Goal: Transaction & Acquisition: Purchase product/service

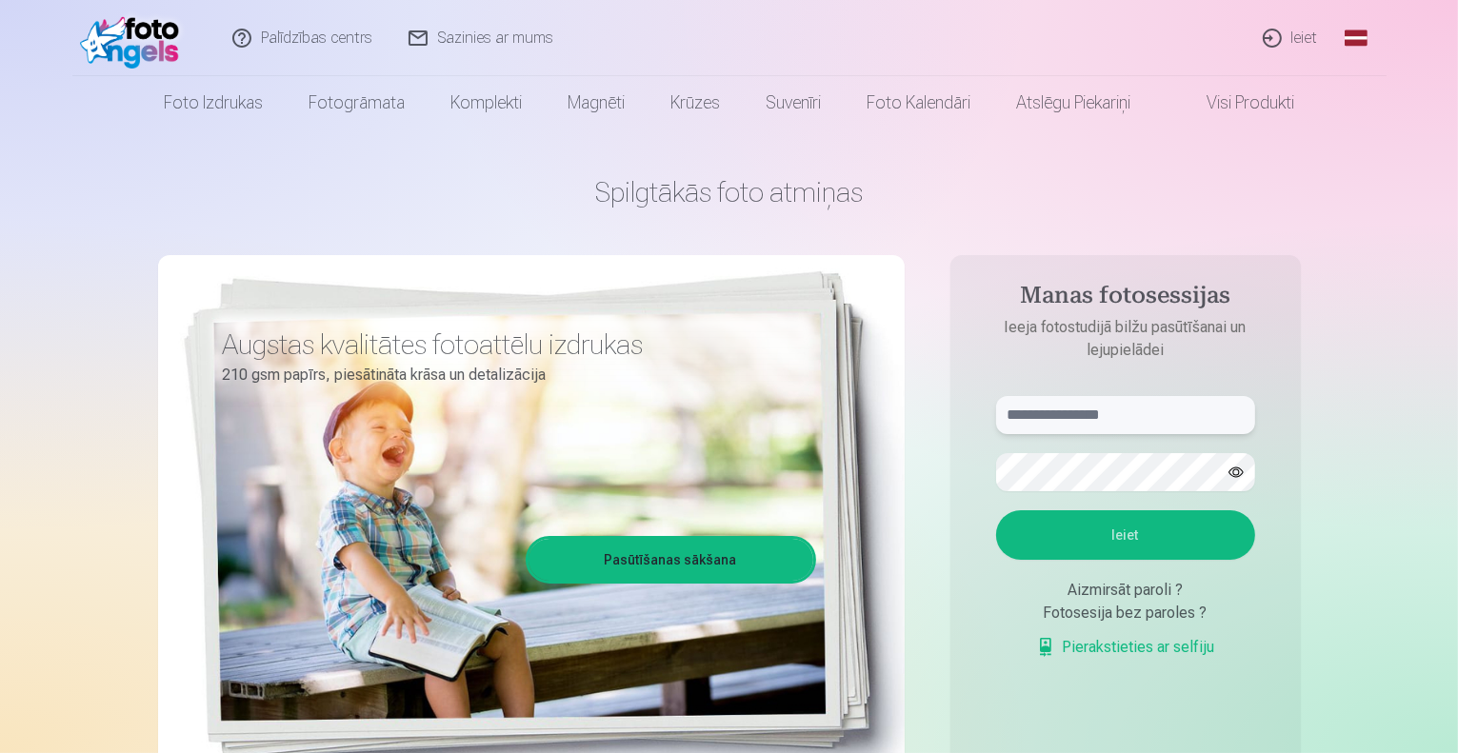
click at [1047, 417] on input "text" at bounding box center [1125, 415] width 259 height 38
type input "**********"
click at [1135, 530] on button "Ieiet" at bounding box center [1125, 536] width 259 height 50
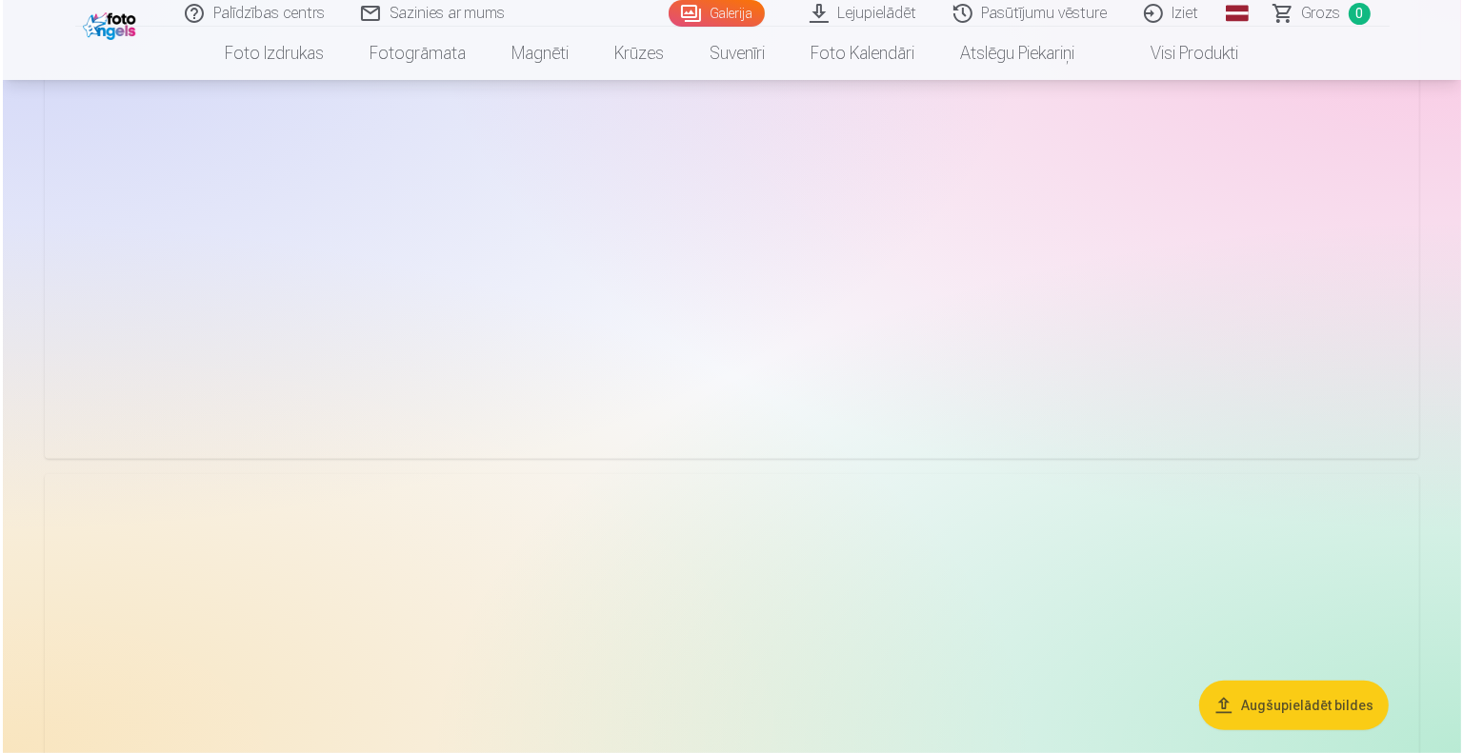
scroll to position [286, 0]
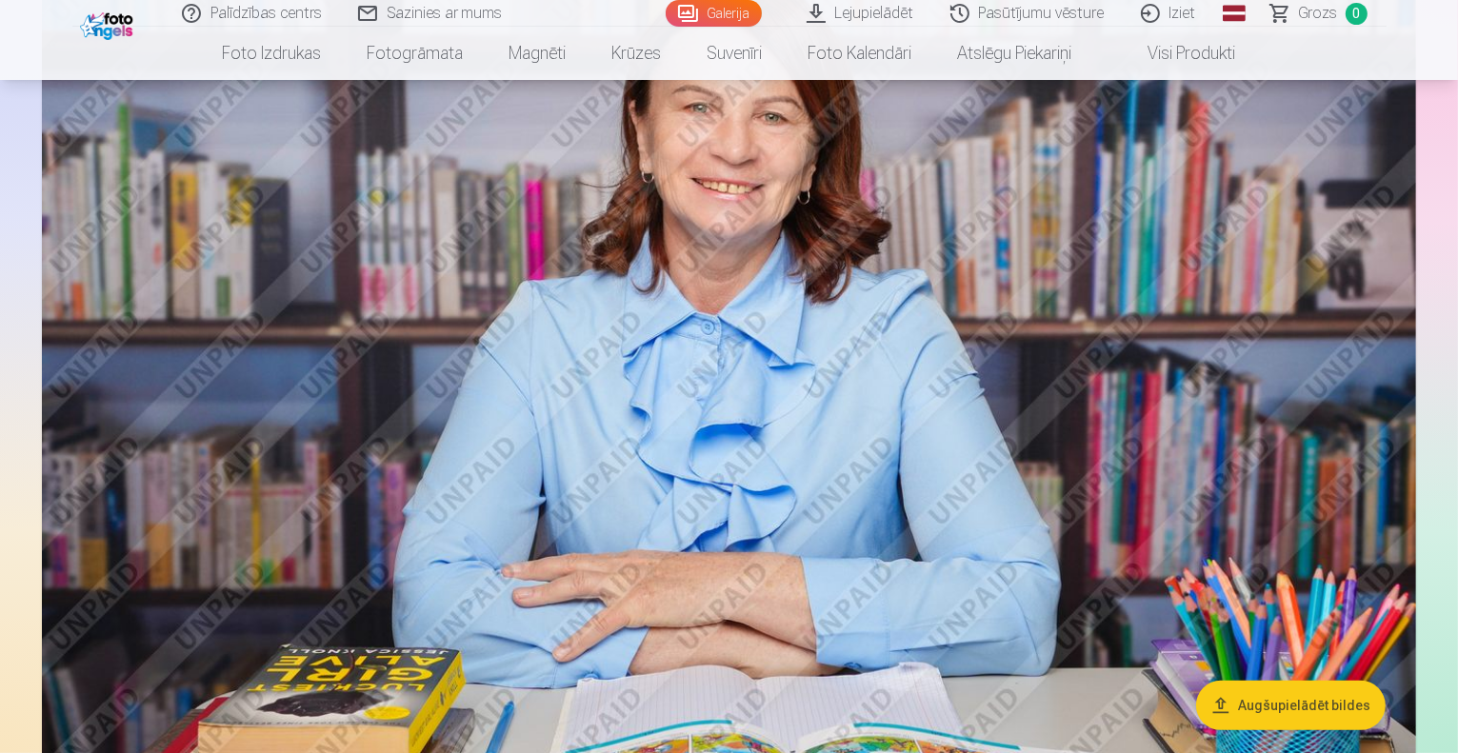
click at [766, 484] on img at bounding box center [729, 382] width 1374 height 916
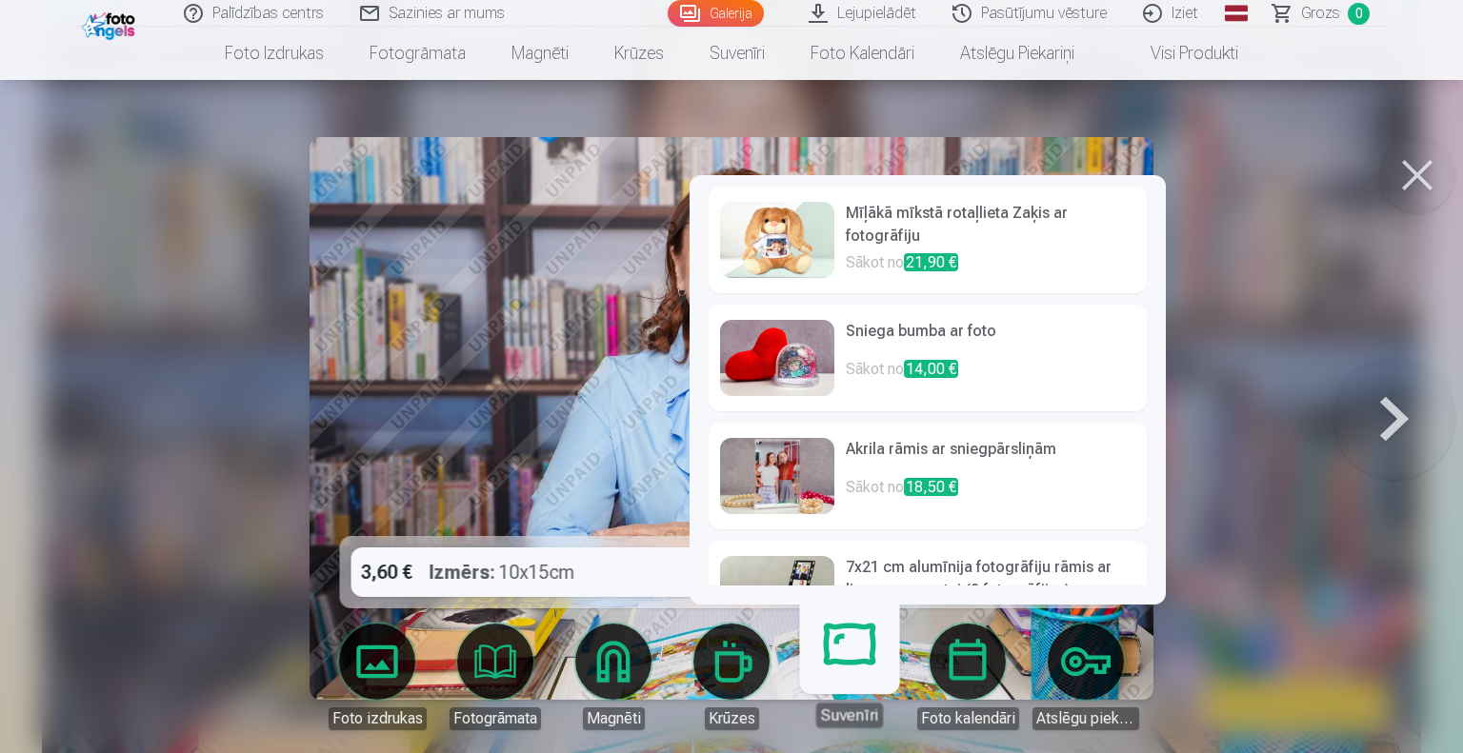
scroll to position [659, 0]
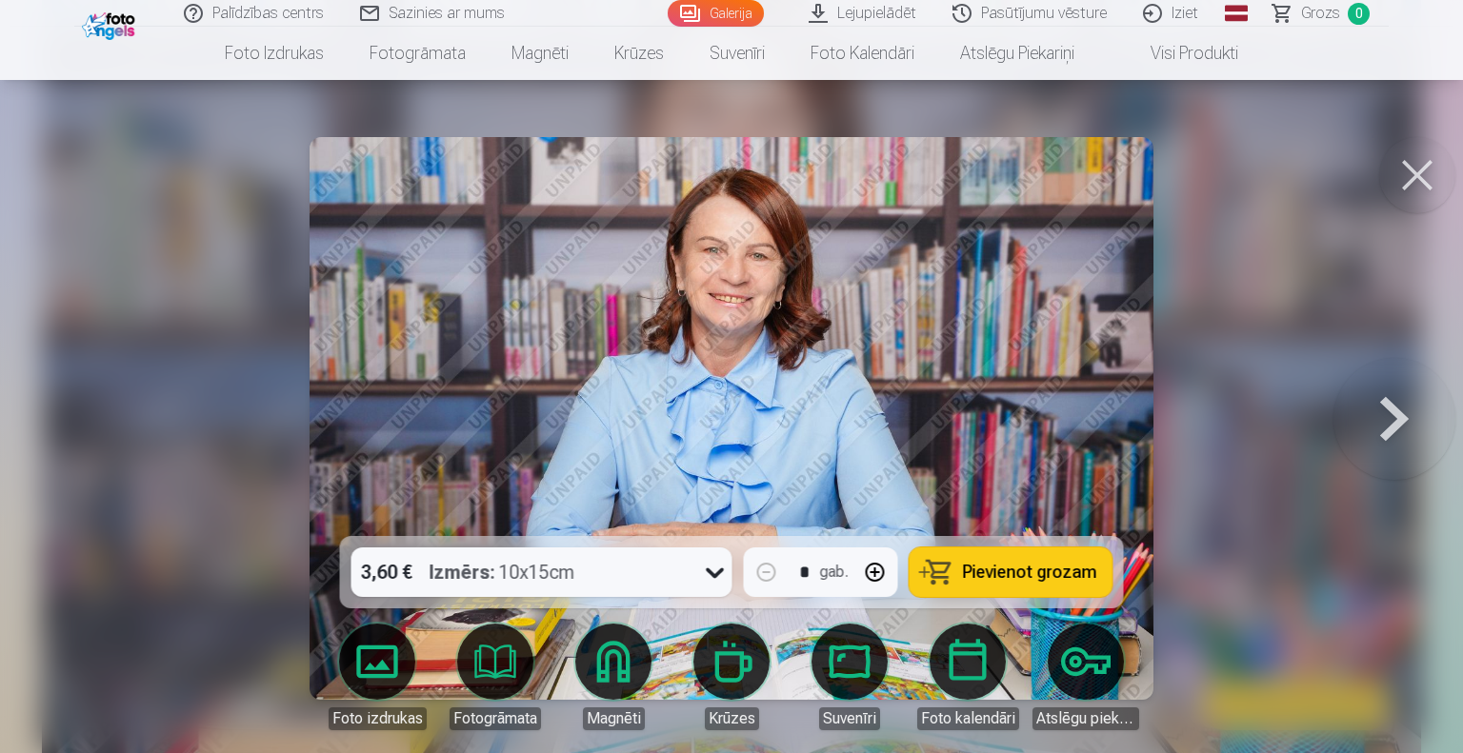
click at [606, 666] on link "Magnēti" at bounding box center [613, 677] width 107 height 107
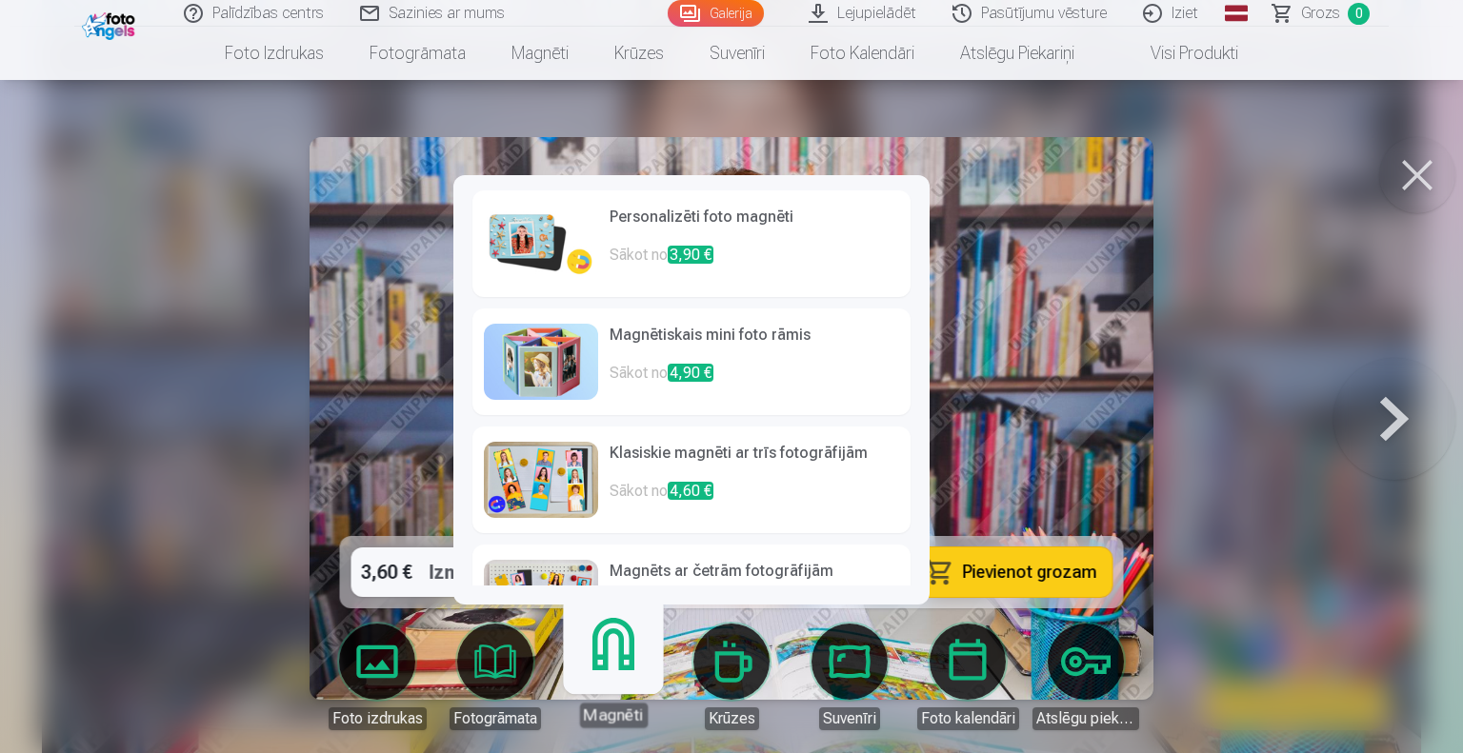
click at [697, 241] on h6 "Personalizēti foto magnēti" at bounding box center [755, 225] width 290 height 38
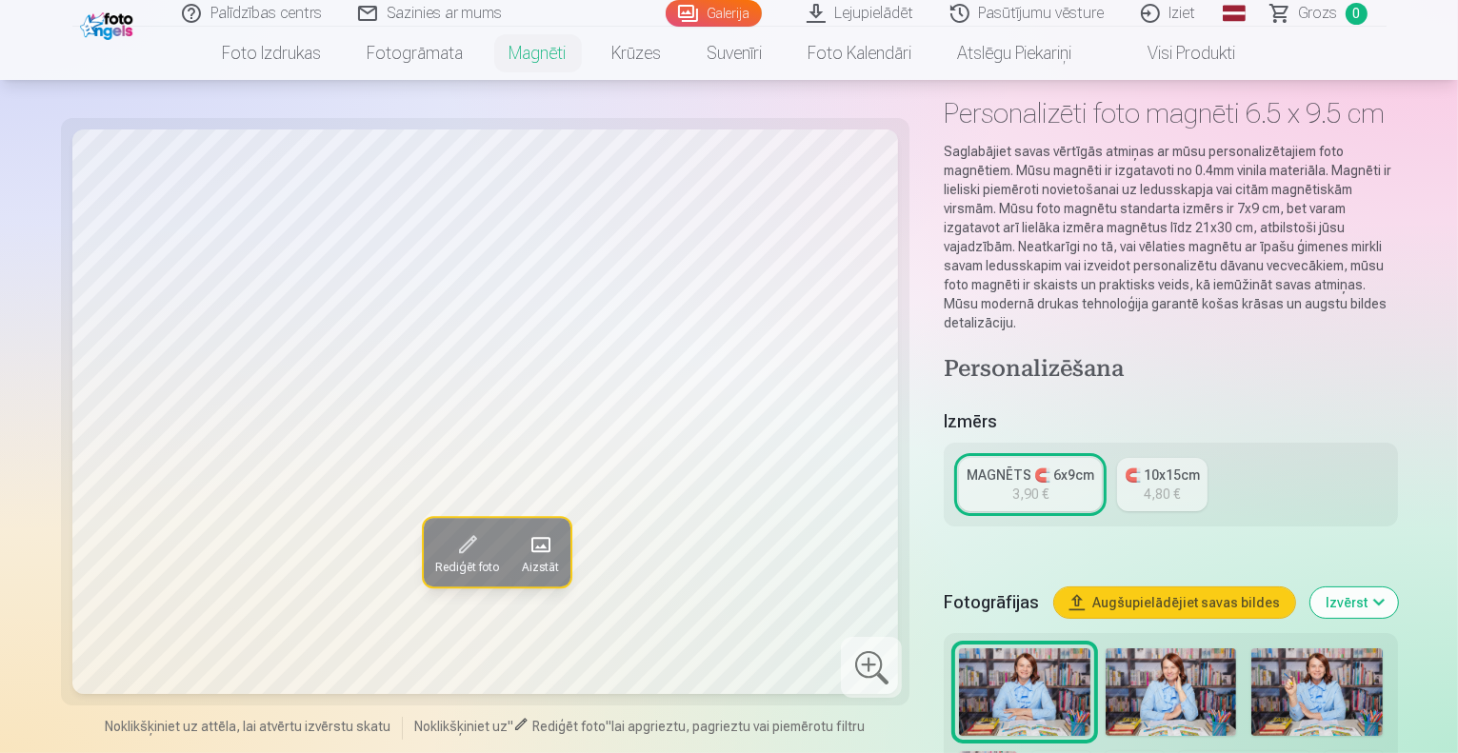
scroll to position [190, 0]
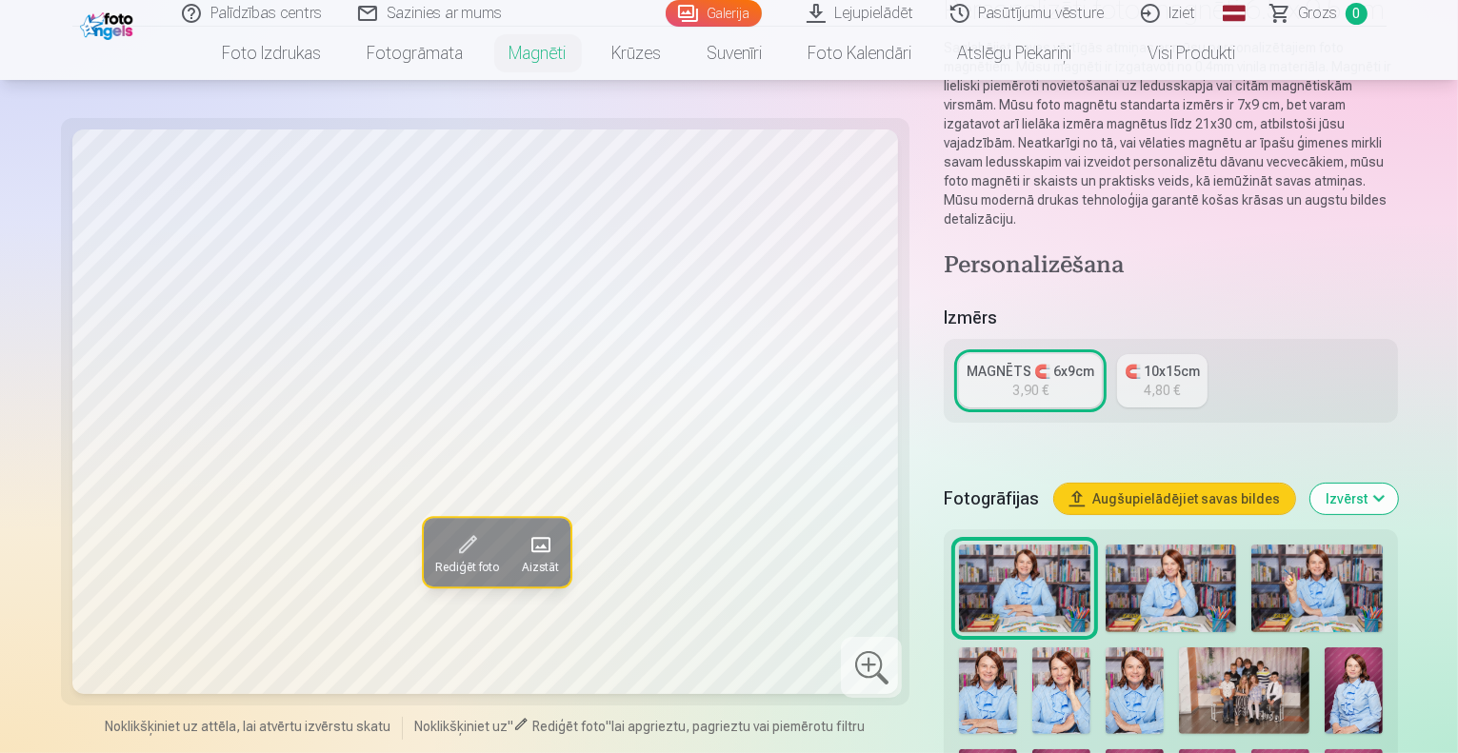
click at [1106, 545] on img at bounding box center [1171, 589] width 131 height 88
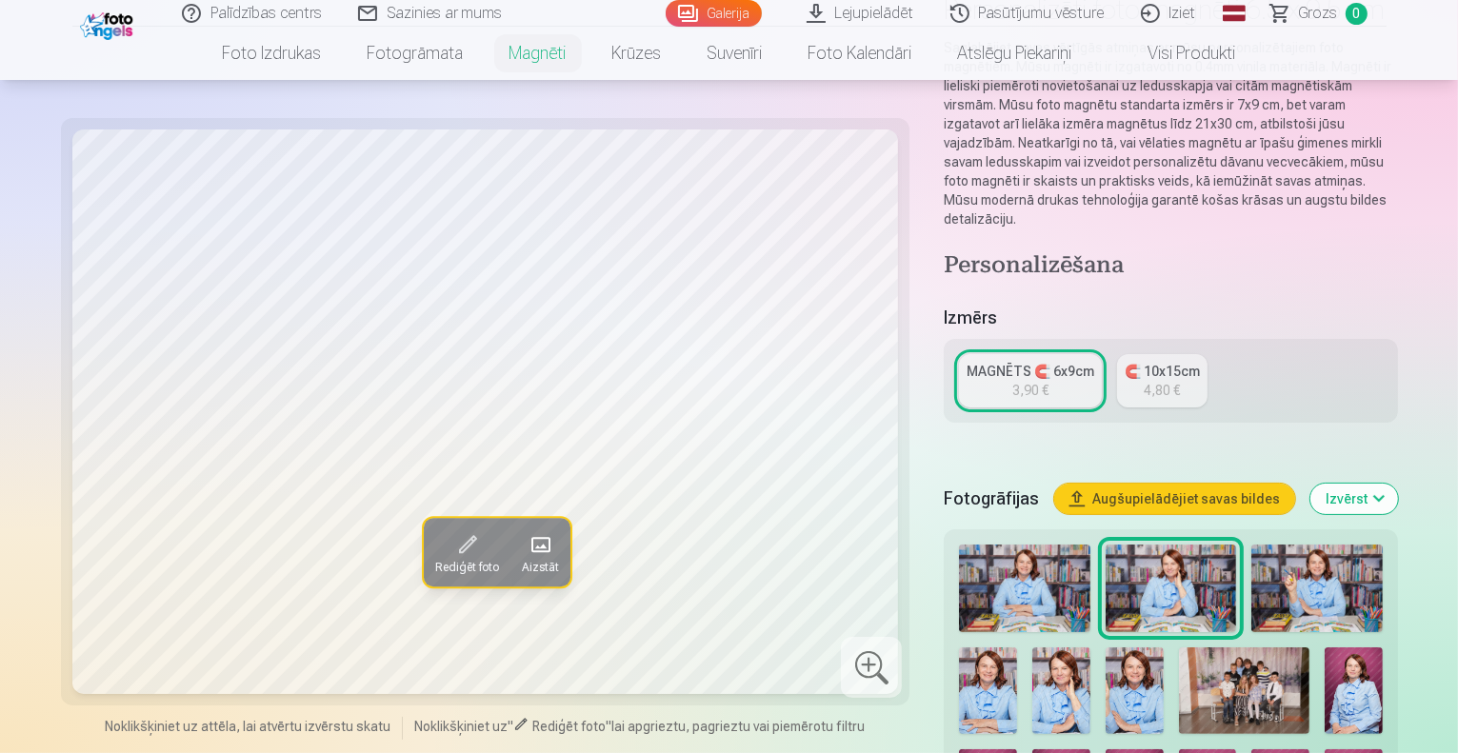
click at [1252, 550] on img at bounding box center [1317, 589] width 131 height 88
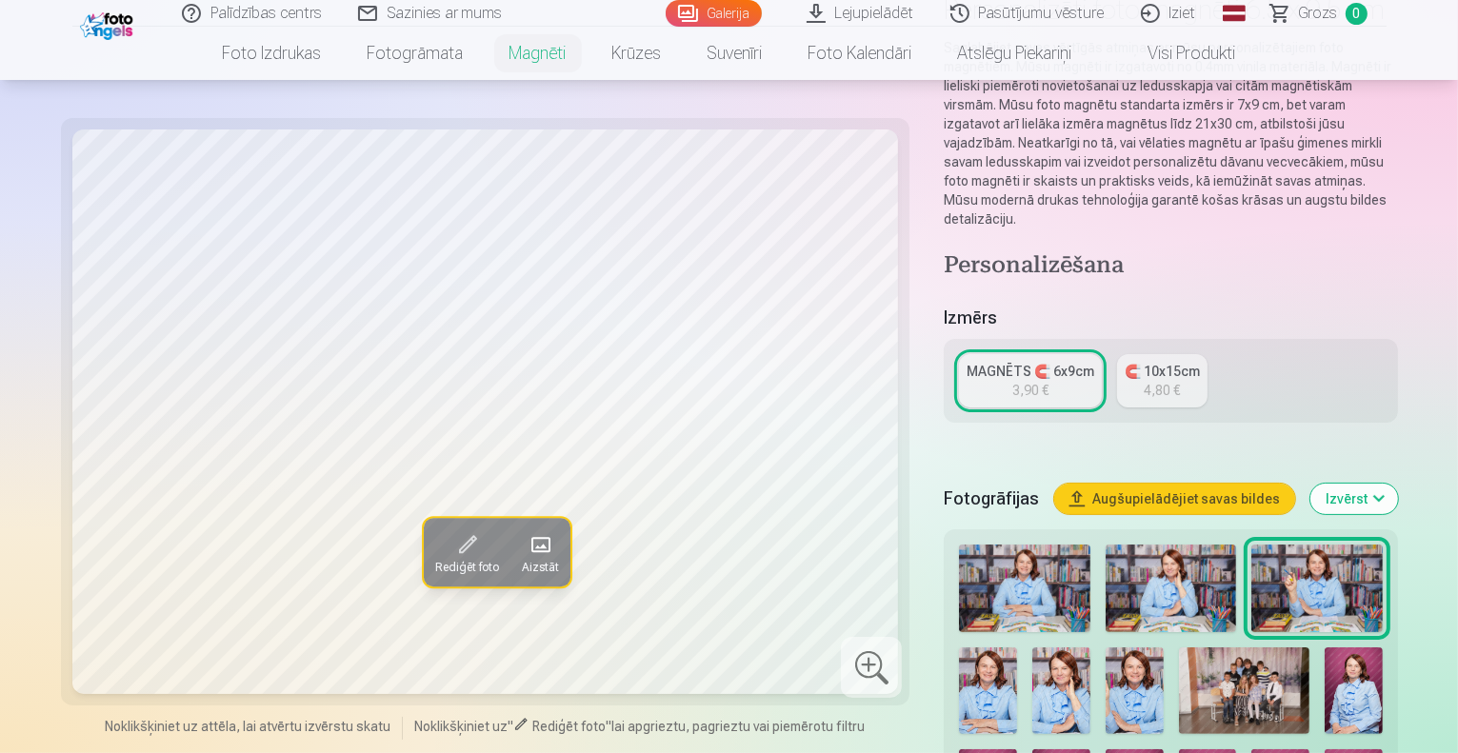
click at [993, 545] on img at bounding box center [1024, 589] width 131 height 88
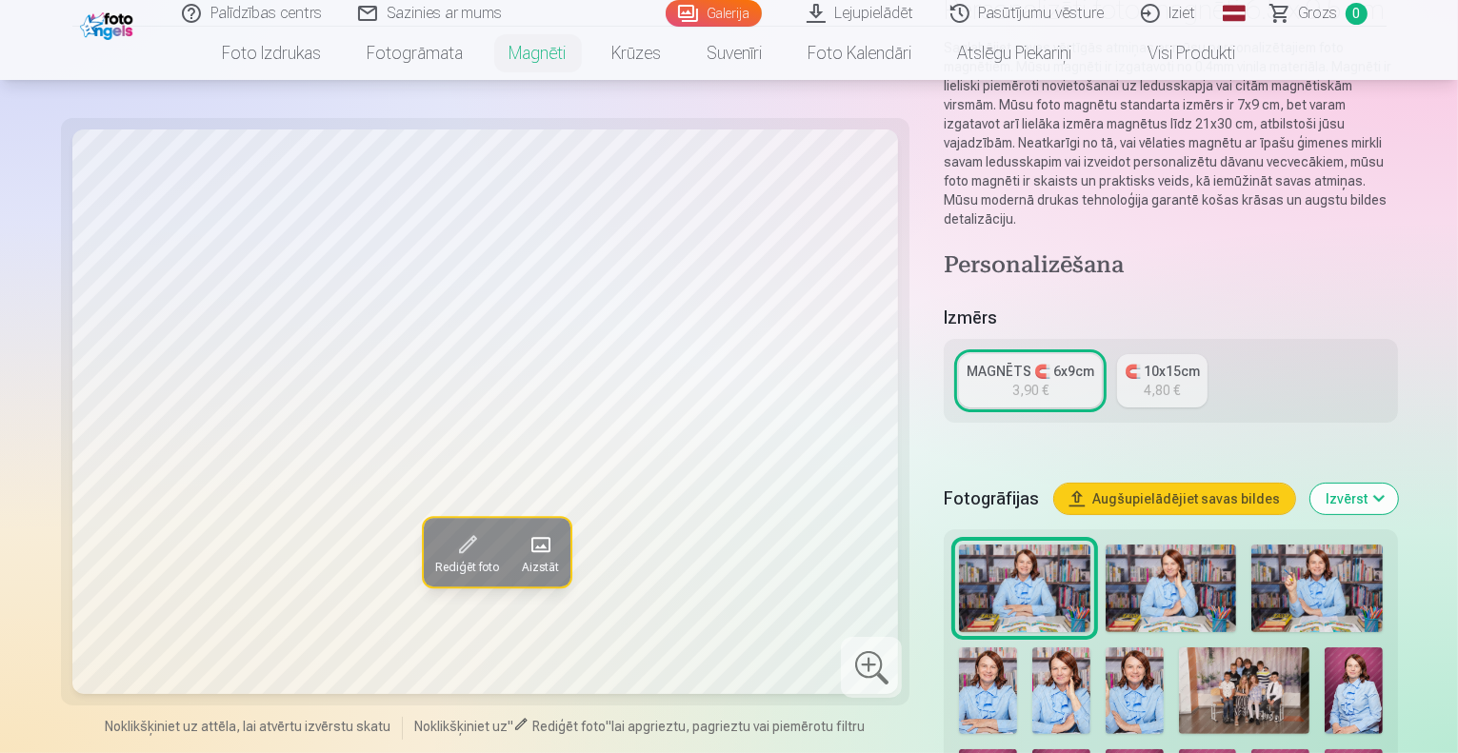
click at [1106, 545] on img at bounding box center [1171, 589] width 131 height 88
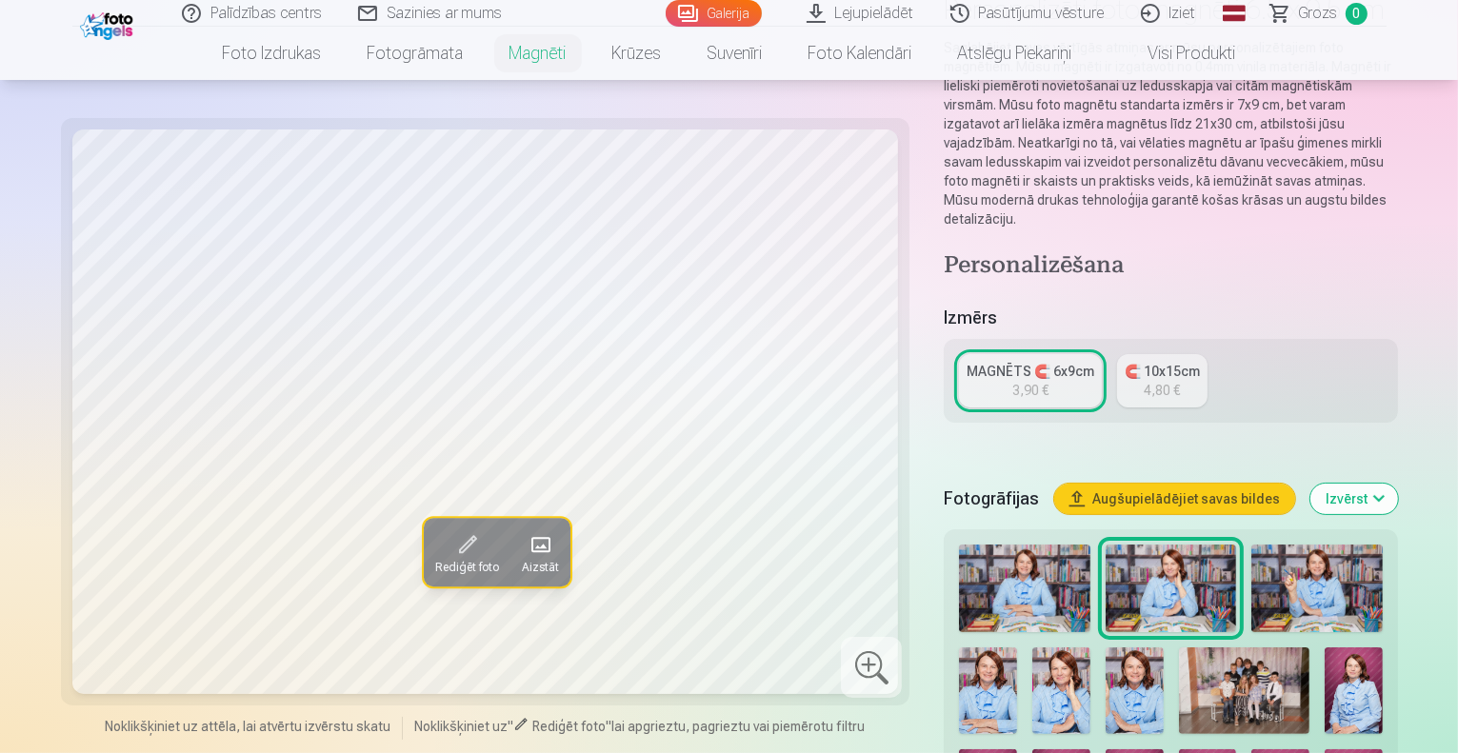
click at [959, 545] on img at bounding box center [1024, 589] width 131 height 88
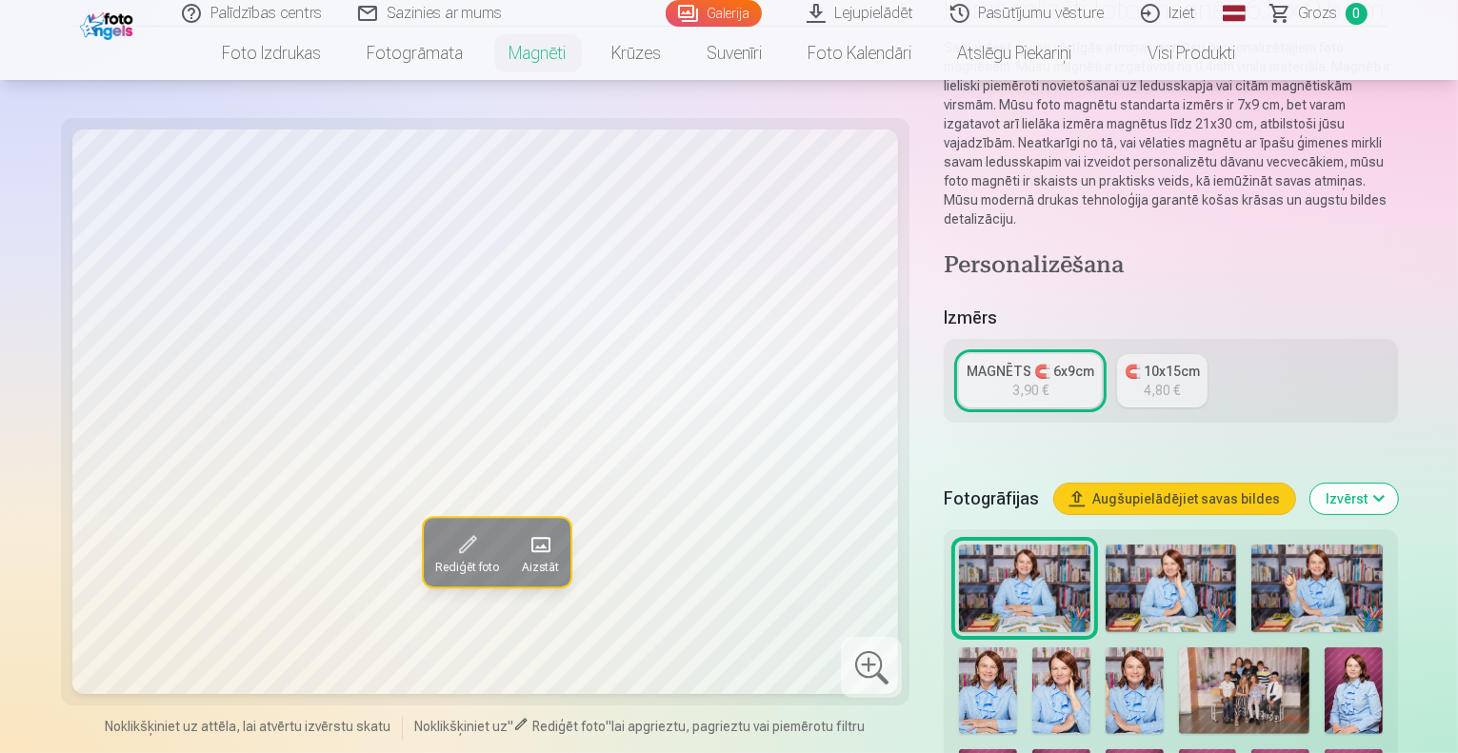
click at [1147, 484] on button "Augšupielādējiet savas bildes" at bounding box center [1174, 499] width 241 height 30
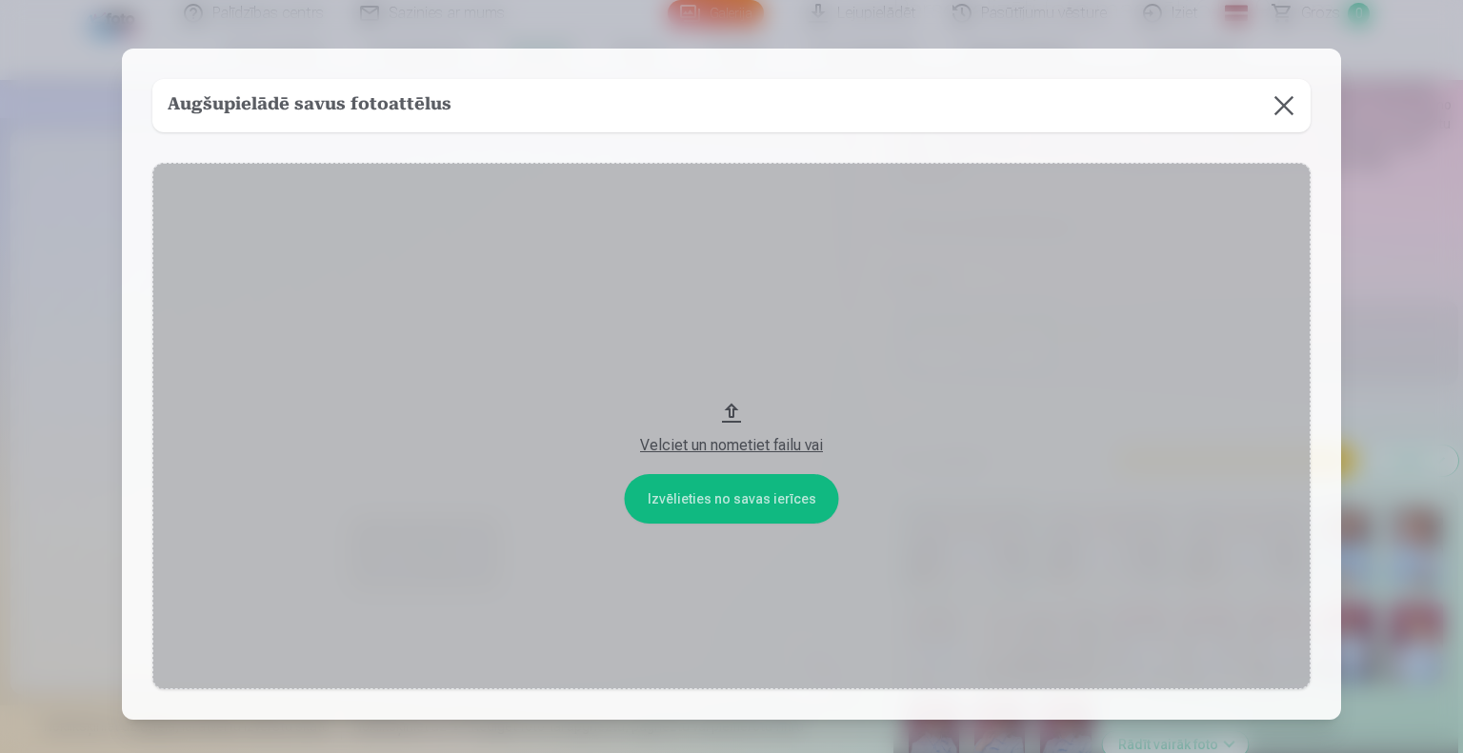
click at [730, 411] on button "Velciet un nometiet failu vai" at bounding box center [731, 427] width 1158 height 528
click at [709, 503] on button "Velciet un nometiet failu vai" at bounding box center [731, 427] width 1158 height 528
click at [1284, 105] on button at bounding box center [1283, 105] width 53 height 53
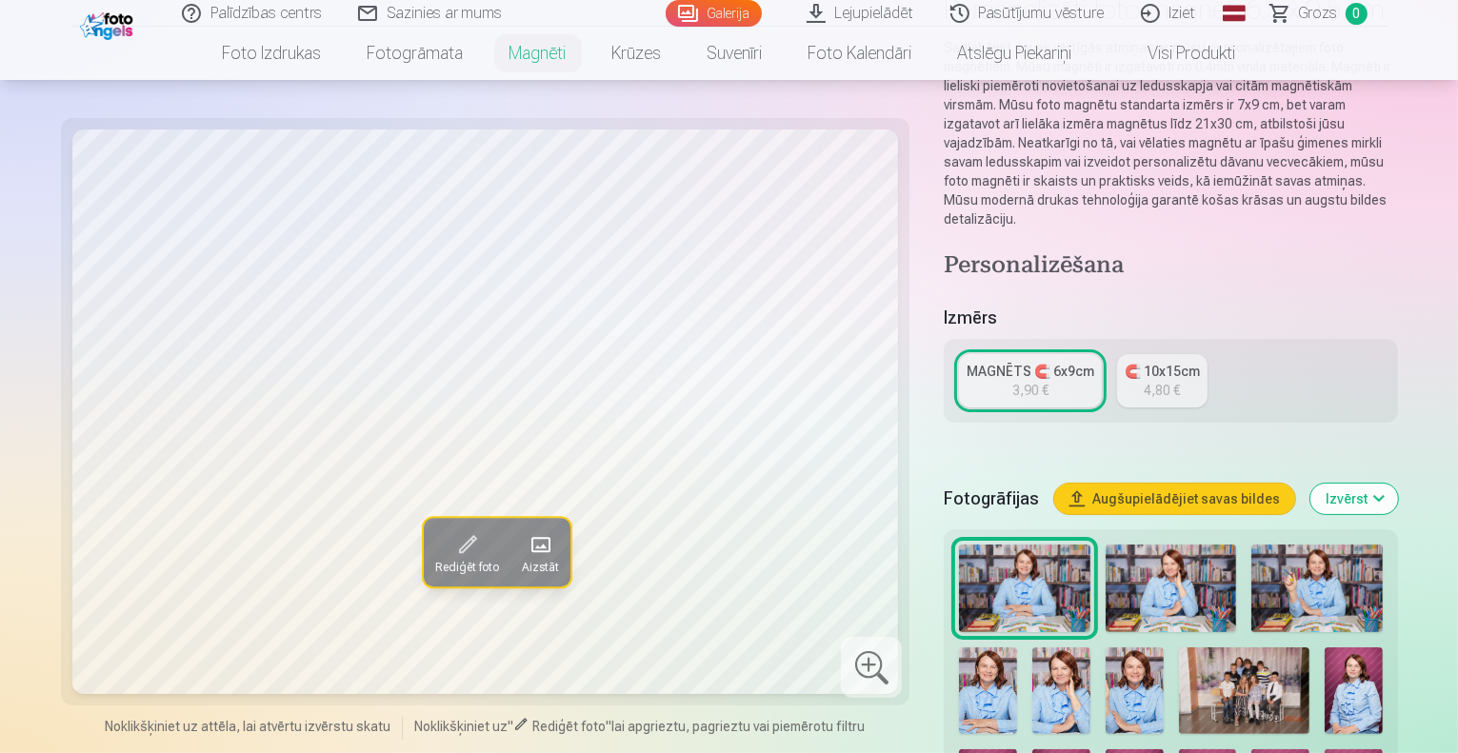
click at [1106, 549] on img at bounding box center [1171, 589] width 131 height 88
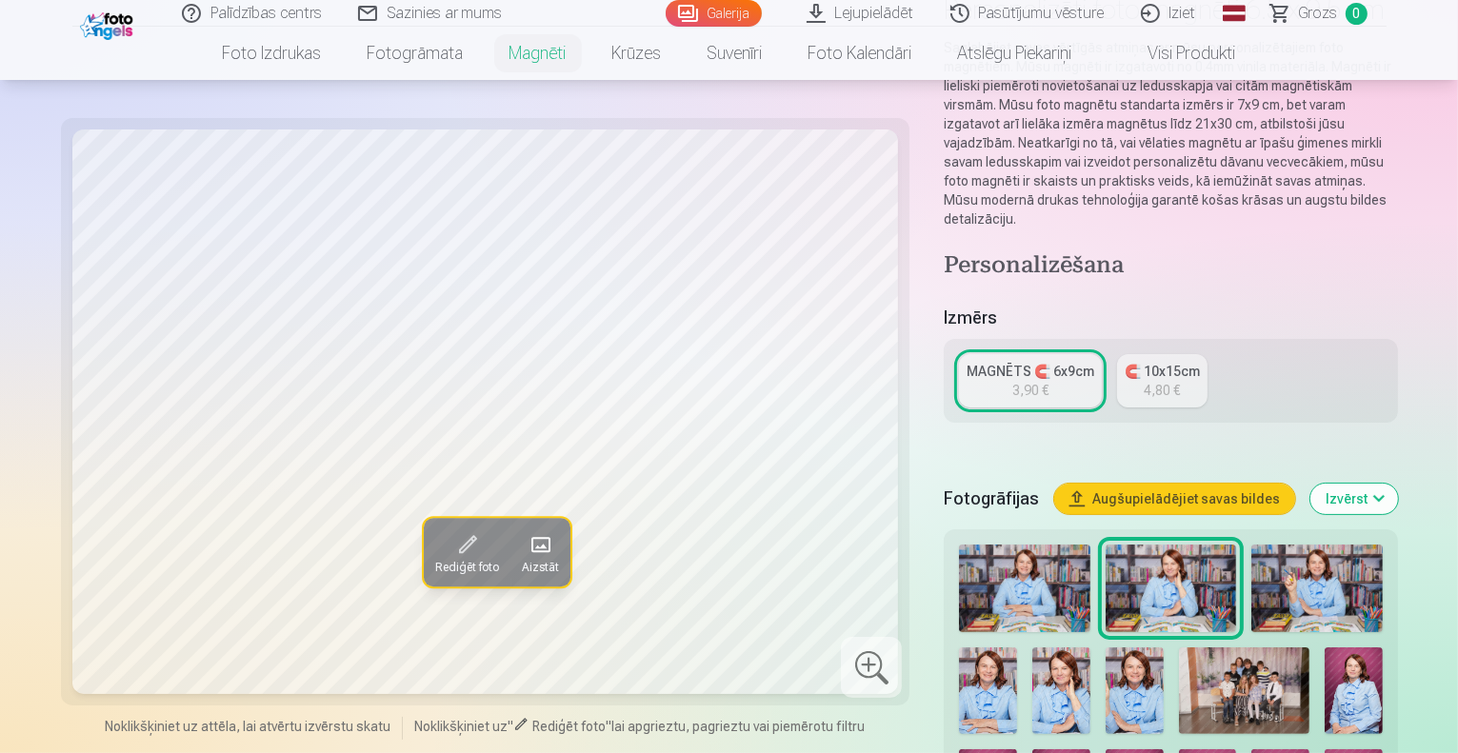
click at [1252, 545] on img at bounding box center [1317, 589] width 131 height 88
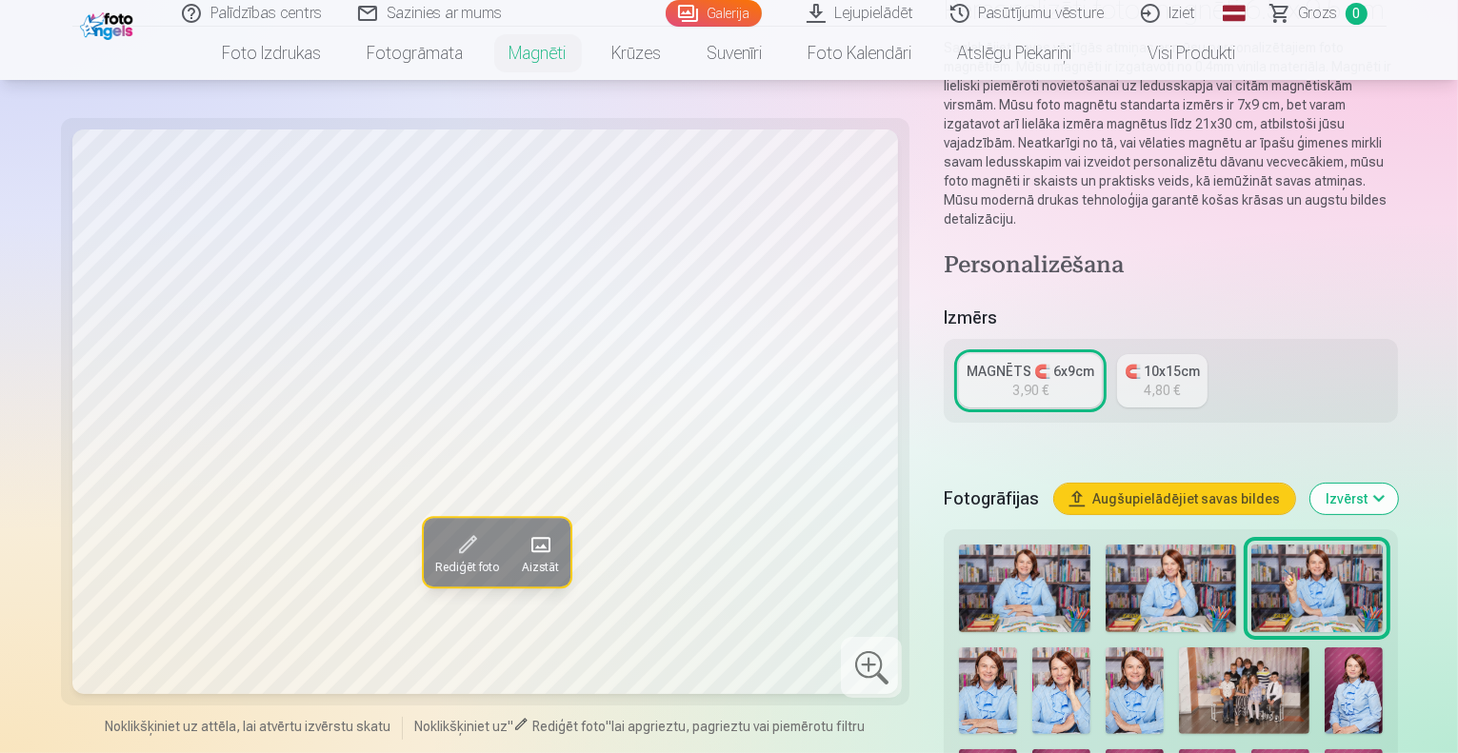
click at [1017, 648] on img at bounding box center [988, 691] width 58 height 87
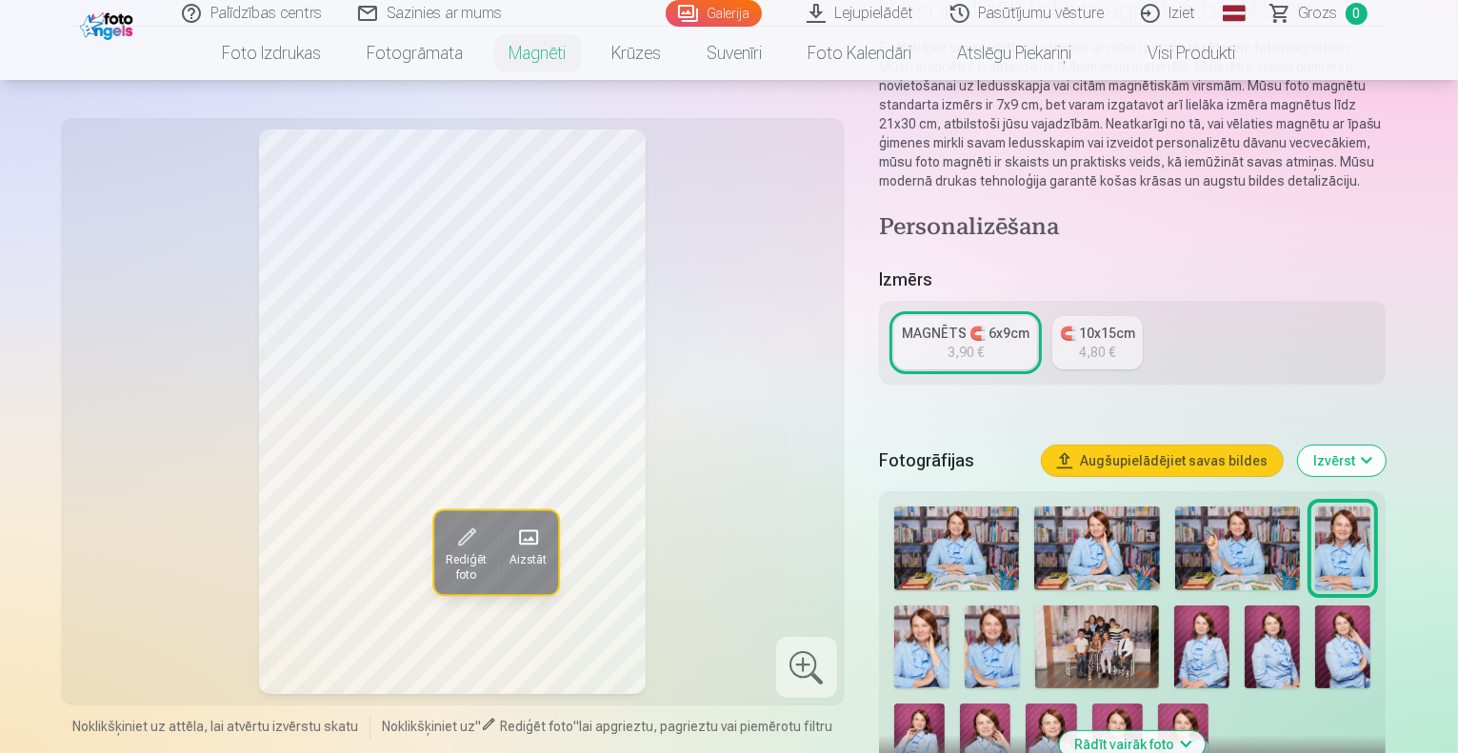
click at [950, 606] on img at bounding box center [921, 647] width 55 height 83
click at [965, 609] on img at bounding box center [992, 647] width 55 height 83
click at [1035, 634] on img at bounding box center [1097, 647] width 125 height 83
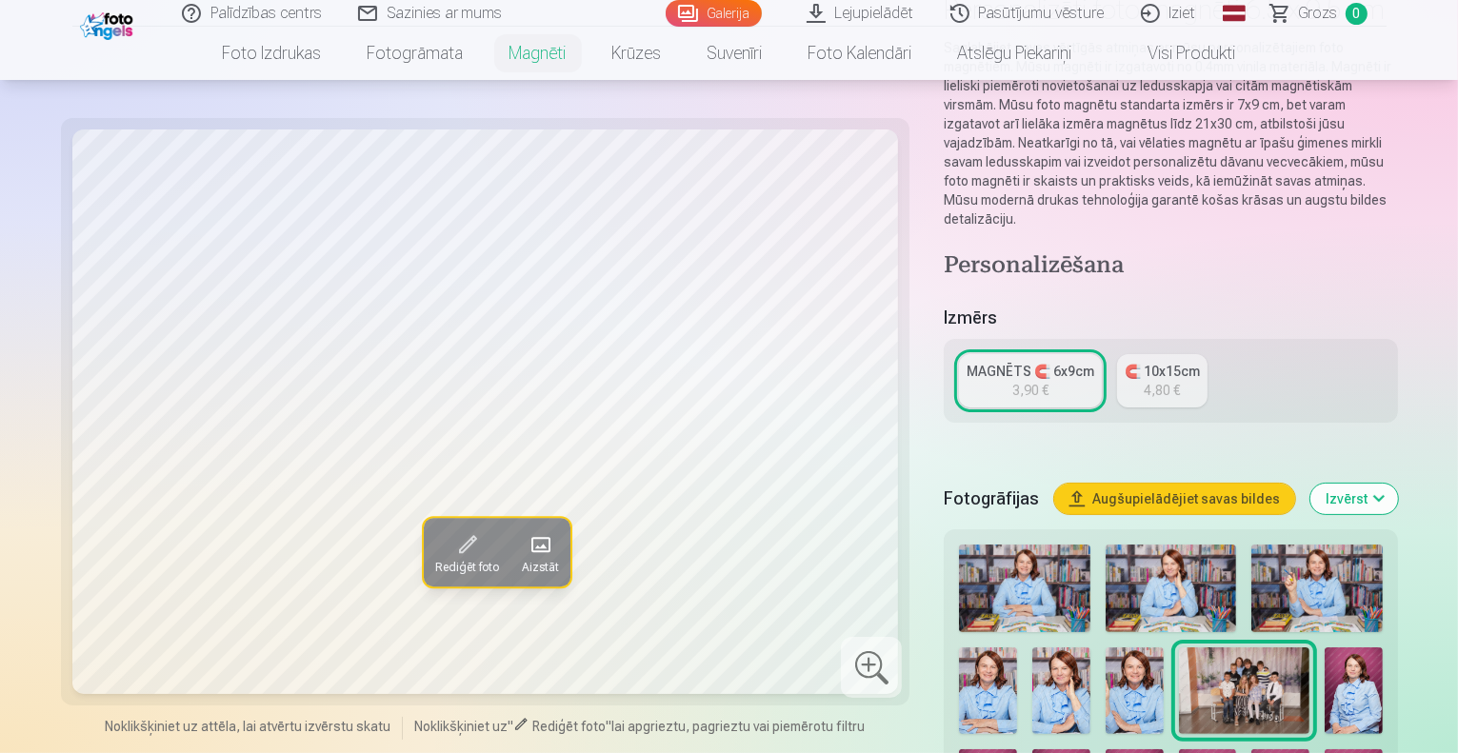
click at [1325, 648] on img at bounding box center [1354, 691] width 58 height 87
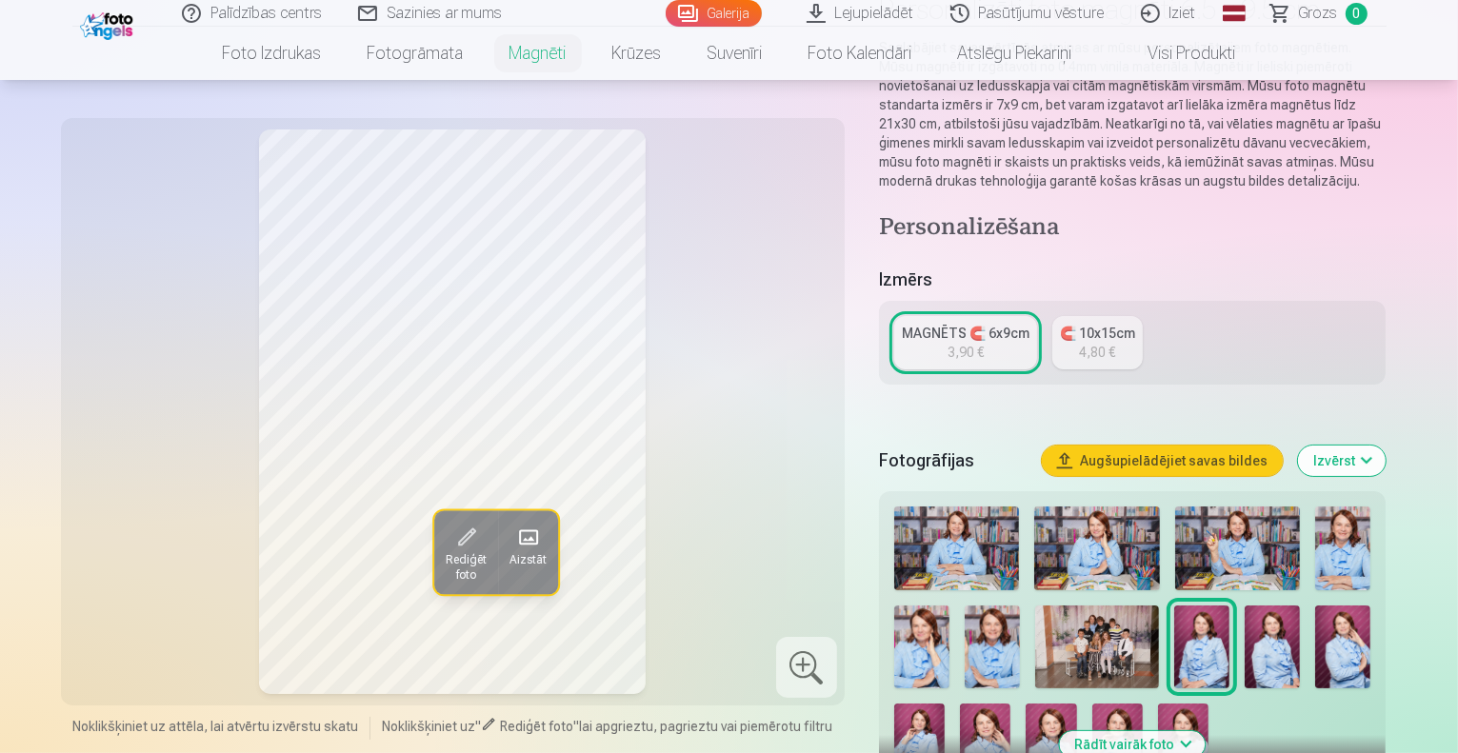
click at [1245, 618] on img at bounding box center [1272, 647] width 55 height 83
click at [1315, 637] on img at bounding box center [1342, 647] width 55 height 83
click at [945, 704] on img at bounding box center [919, 742] width 50 height 76
click at [1011, 704] on img at bounding box center [985, 742] width 50 height 76
click at [1093, 708] on img at bounding box center [1118, 742] width 50 height 76
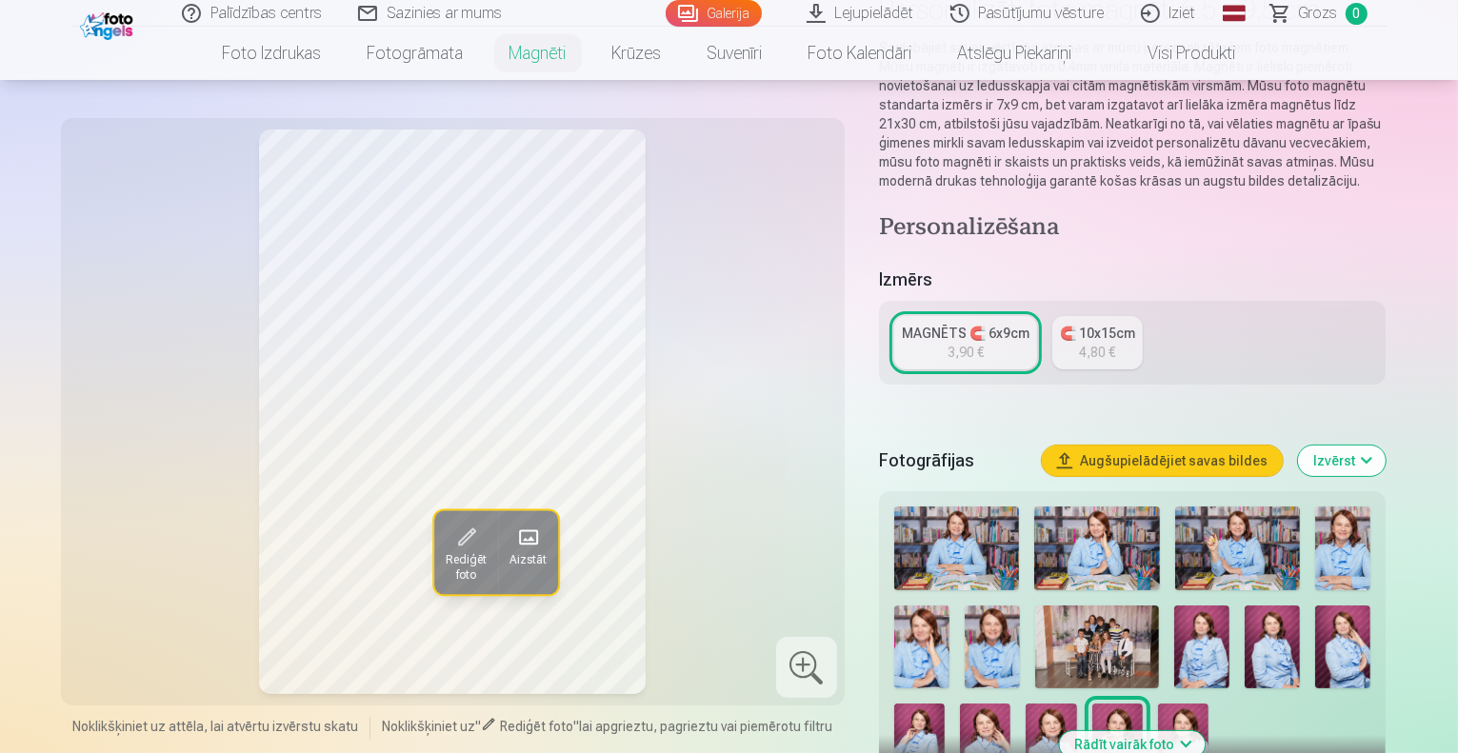
click at [1158, 712] on img at bounding box center [1183, 742] width 50 height 76
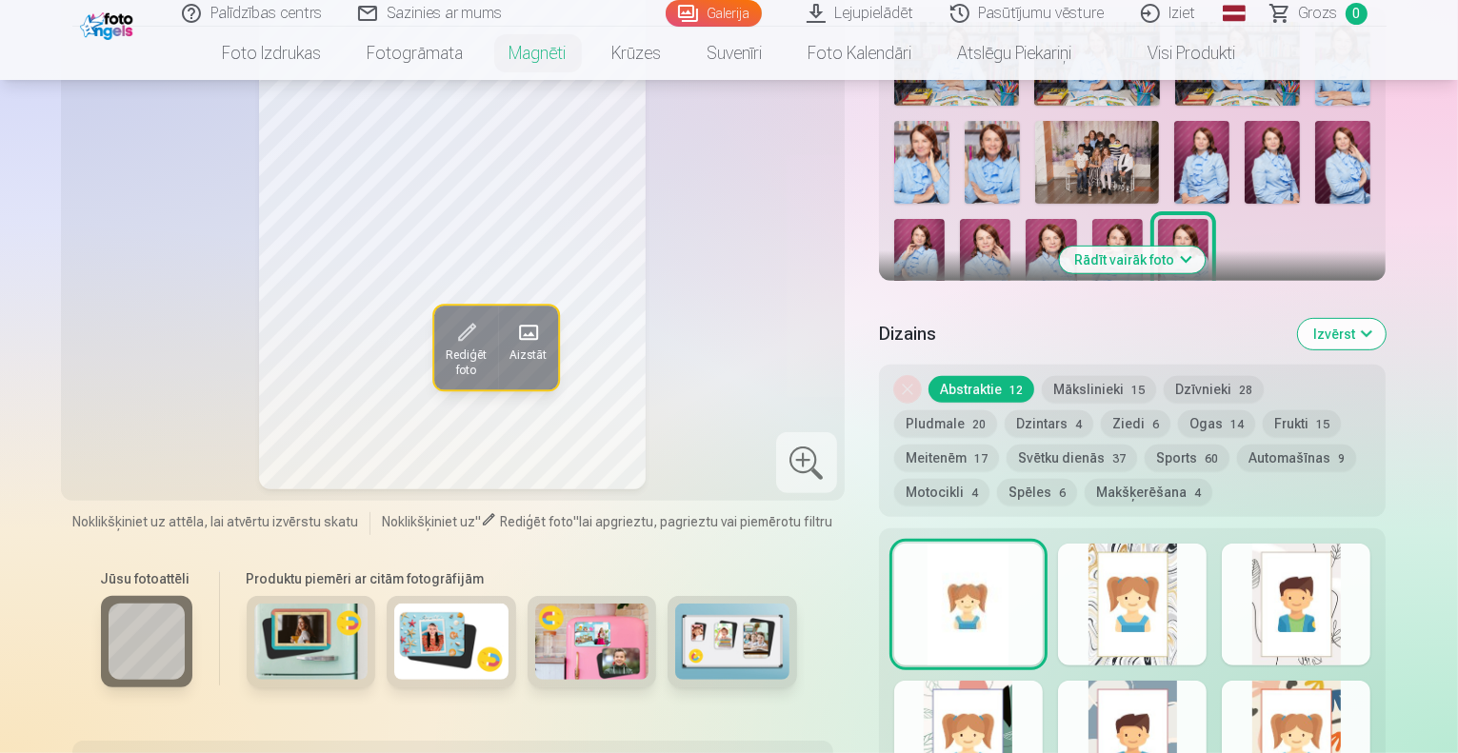
scroll to position [667, 0]
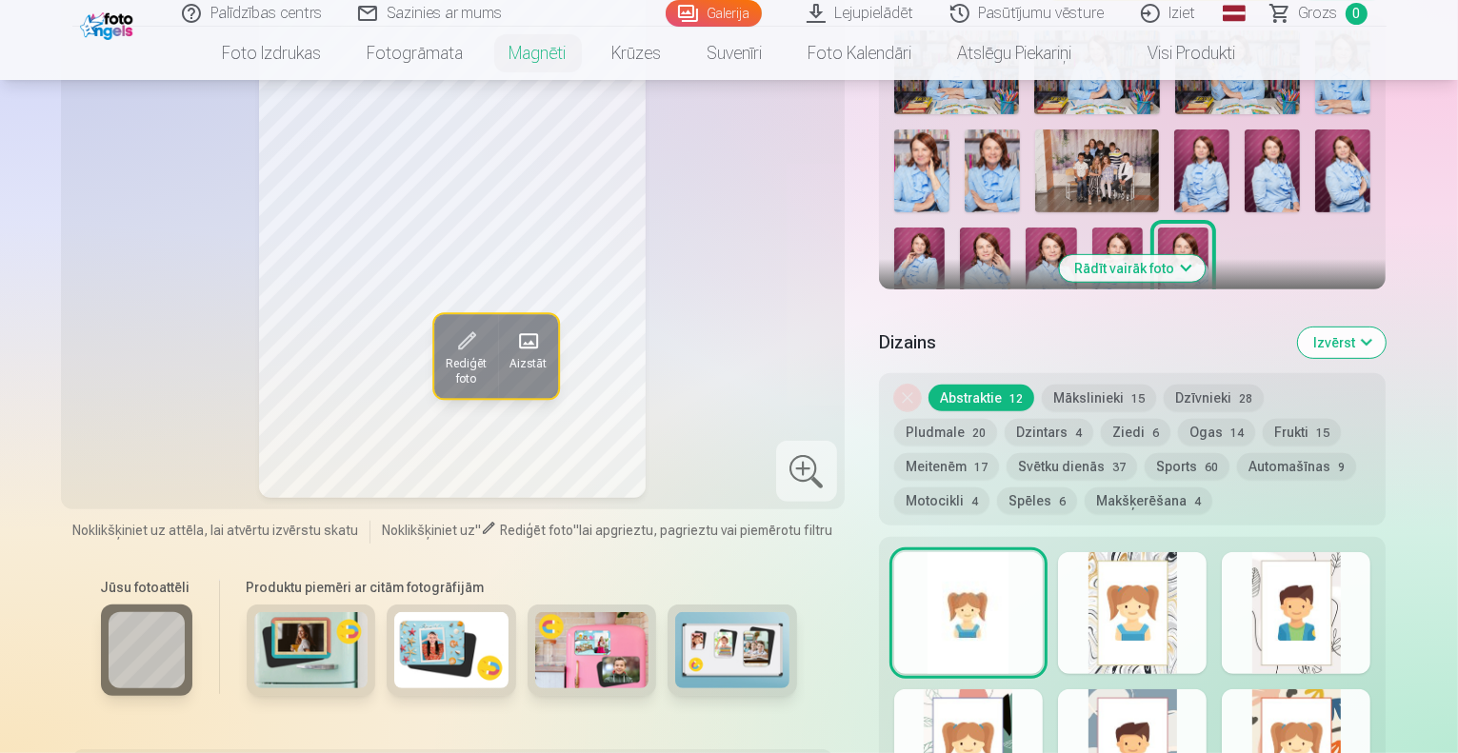
click at [1206, 255] on button "Rādīt vairāk foto" at bounding box center [1133, 268] width 146 height 27
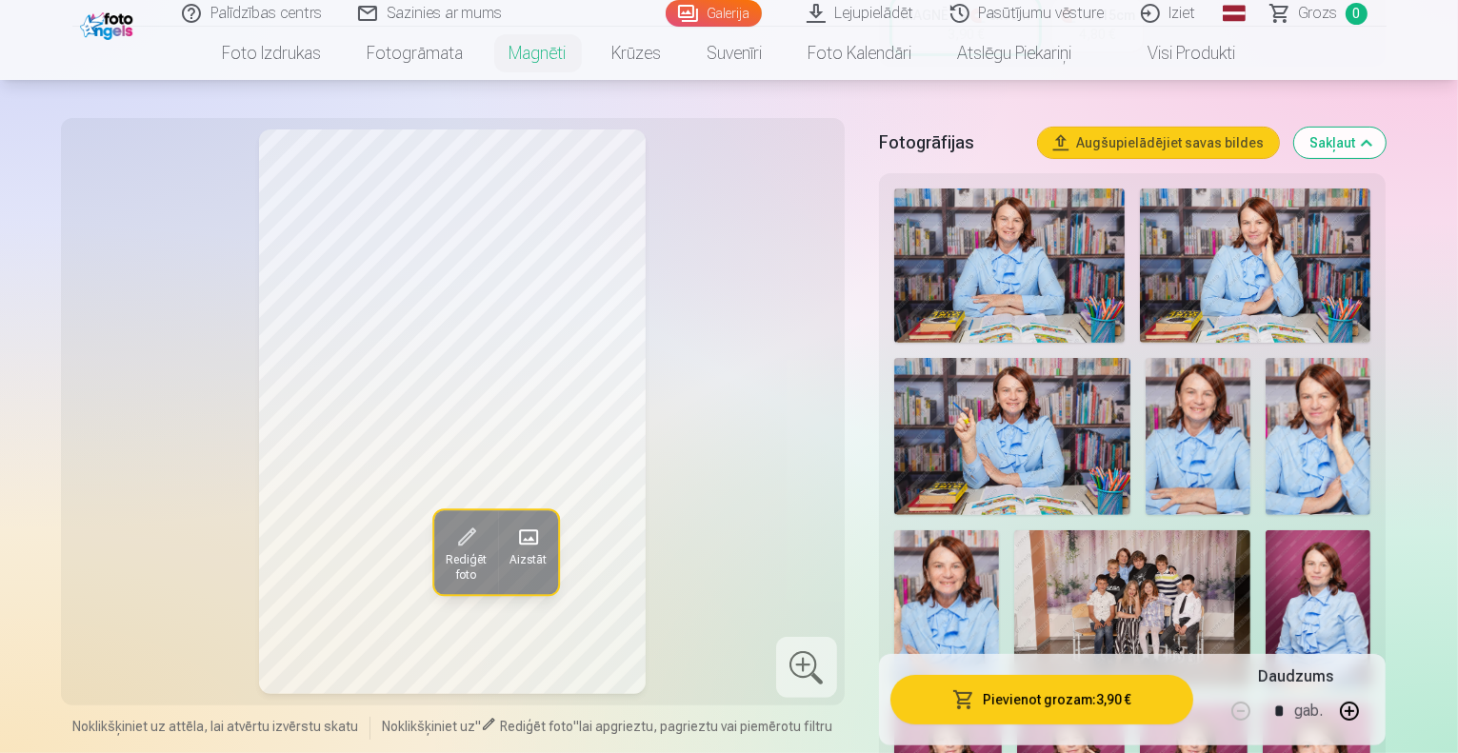
scroll to position [476, 0]
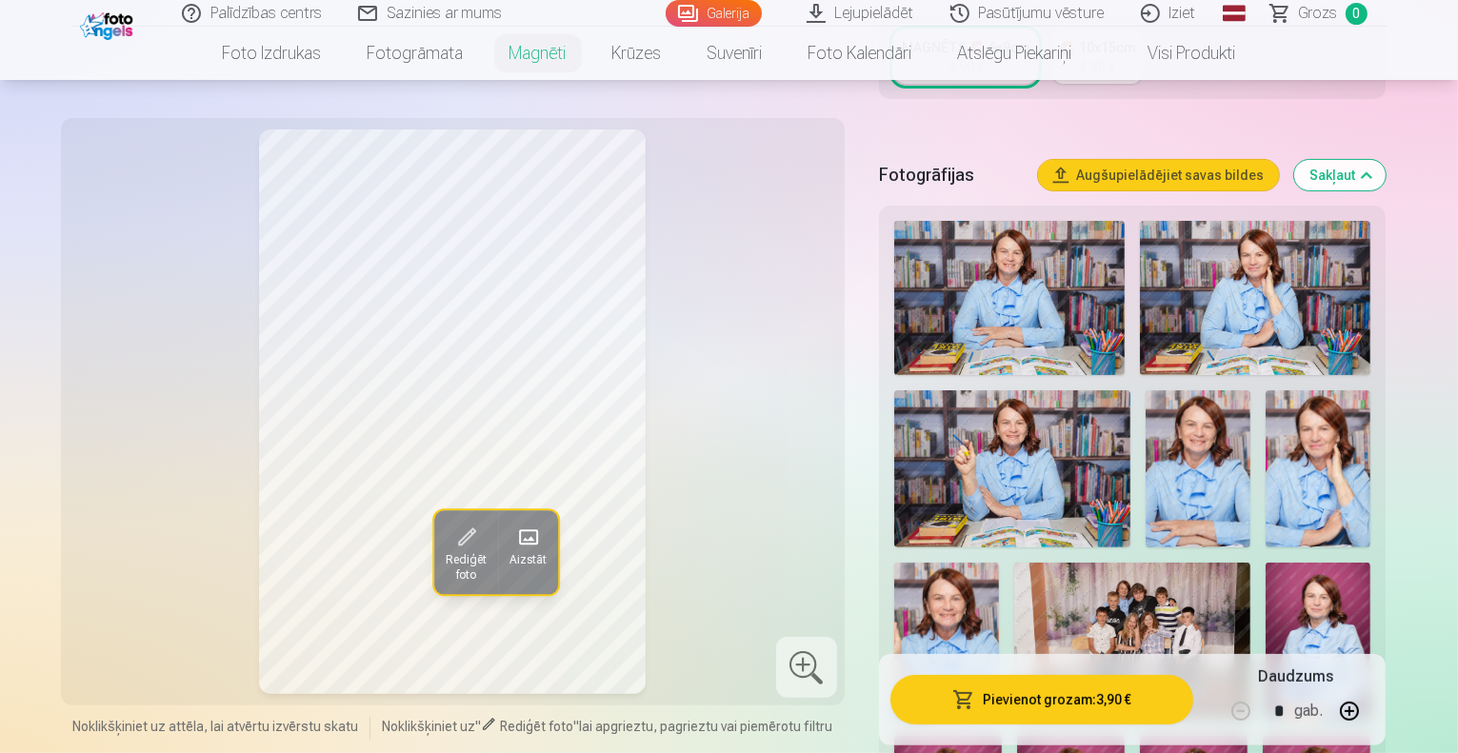
click at [1324, 14] on span "Grozs" at bounding box center [1318, 13] width 39 height 23
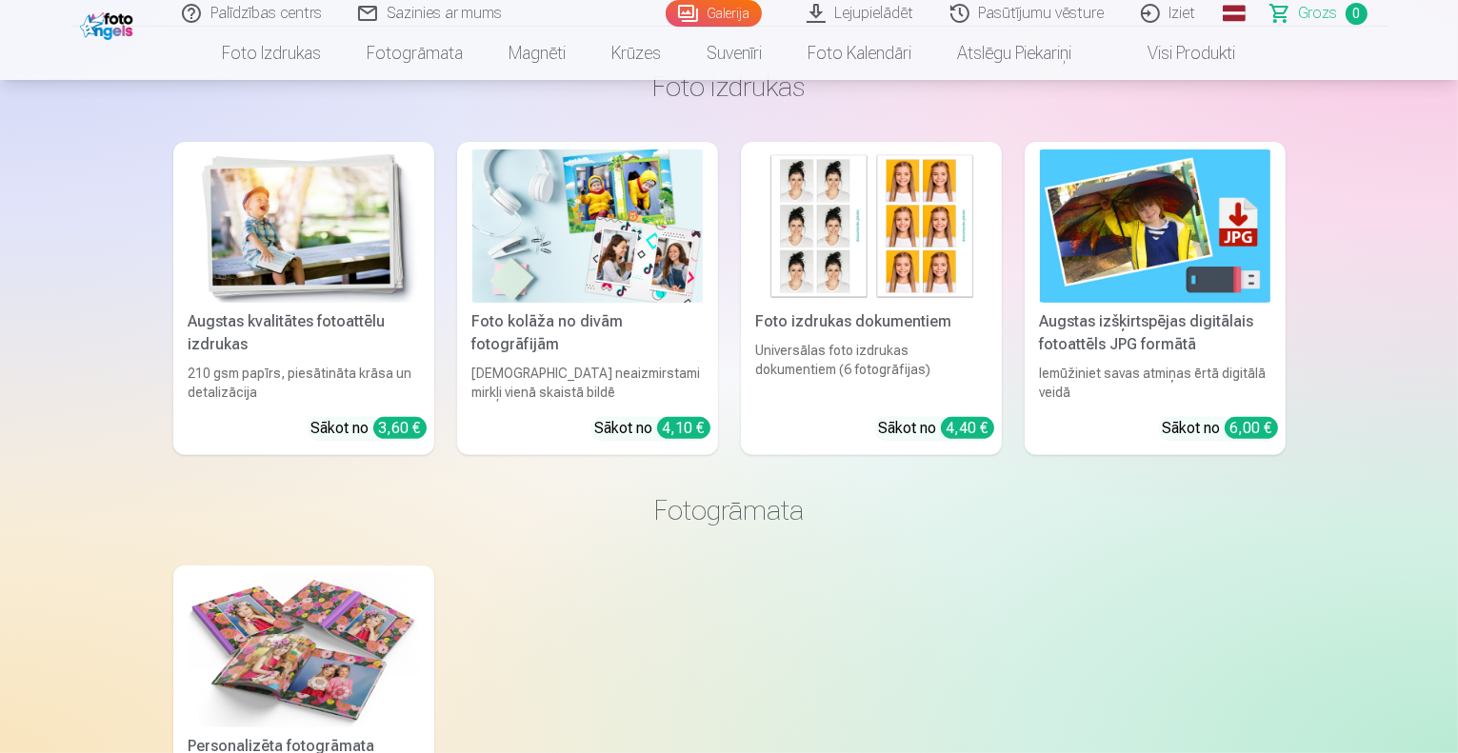
scroll to position [762, 0]
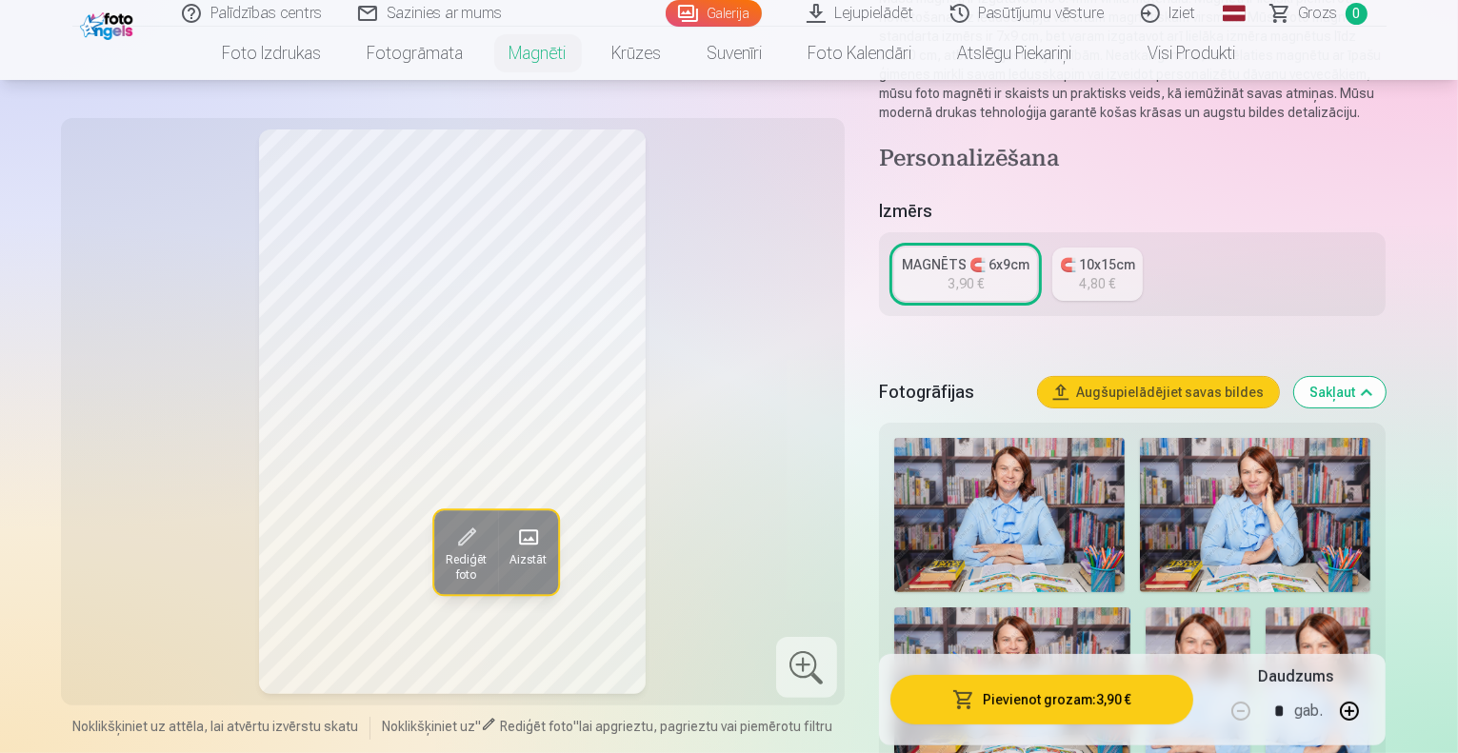
scroll to position [381, 0]
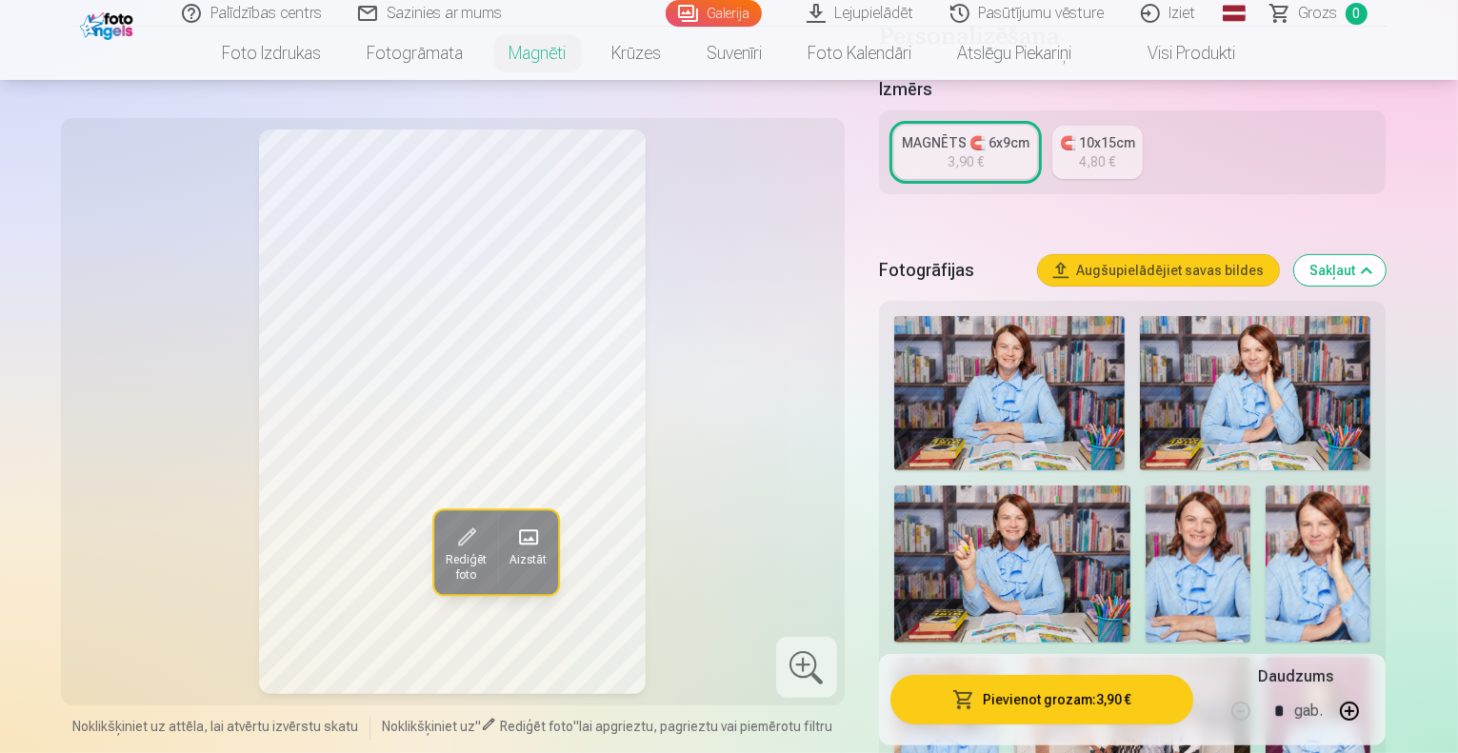
click at [1025, 420] on img at bounding box center [1009, 393] width 231 height 154
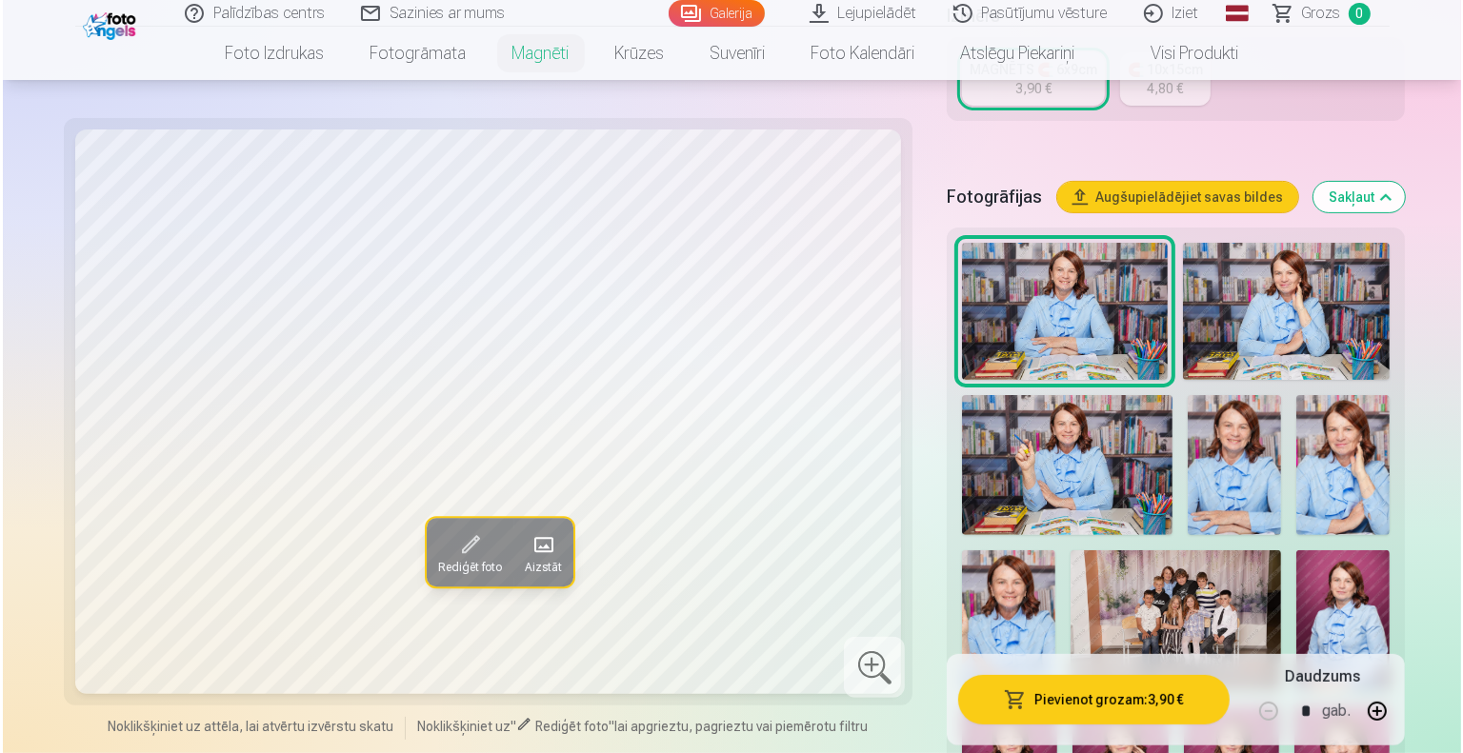
scroll to position [667, 0]
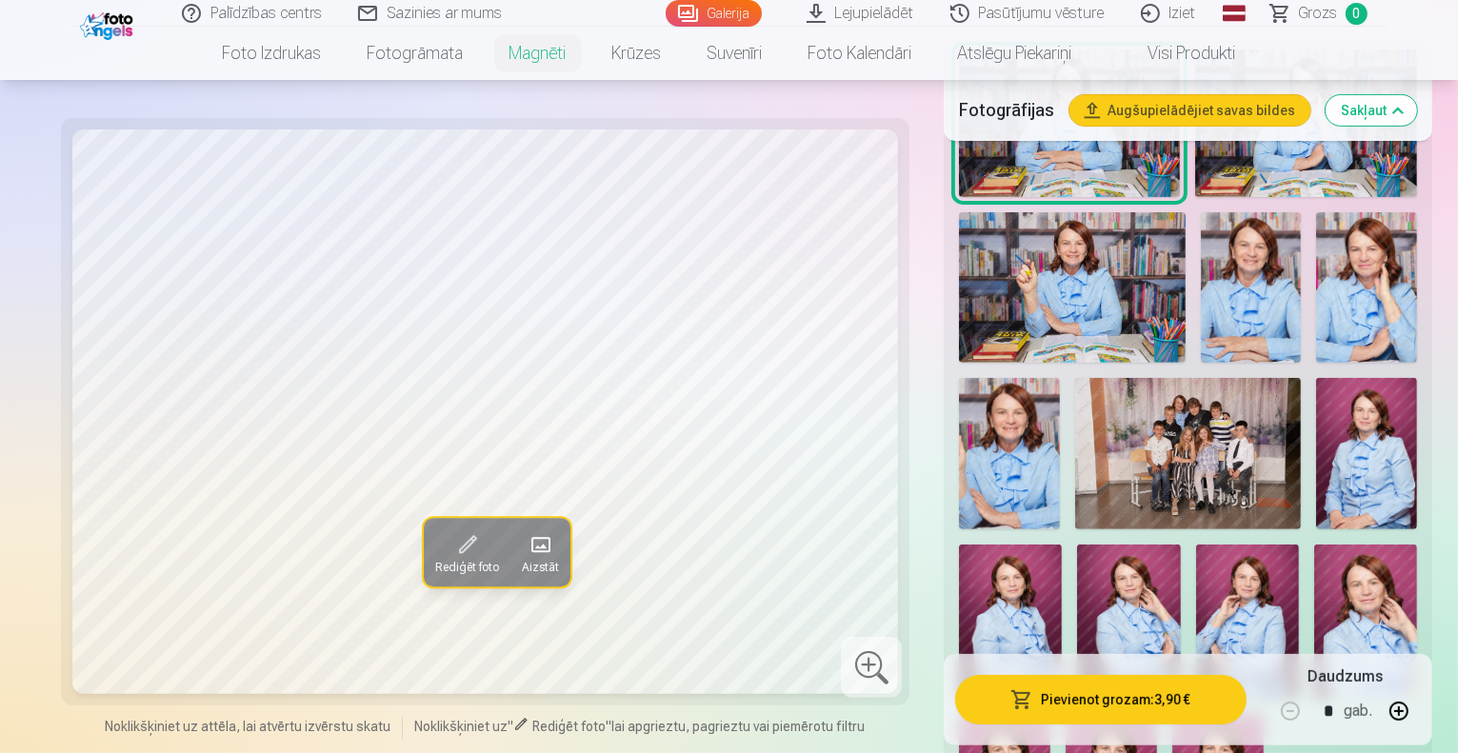
click at [1075, 422] on img at bounding box center [1188, 453] width 227 height 150
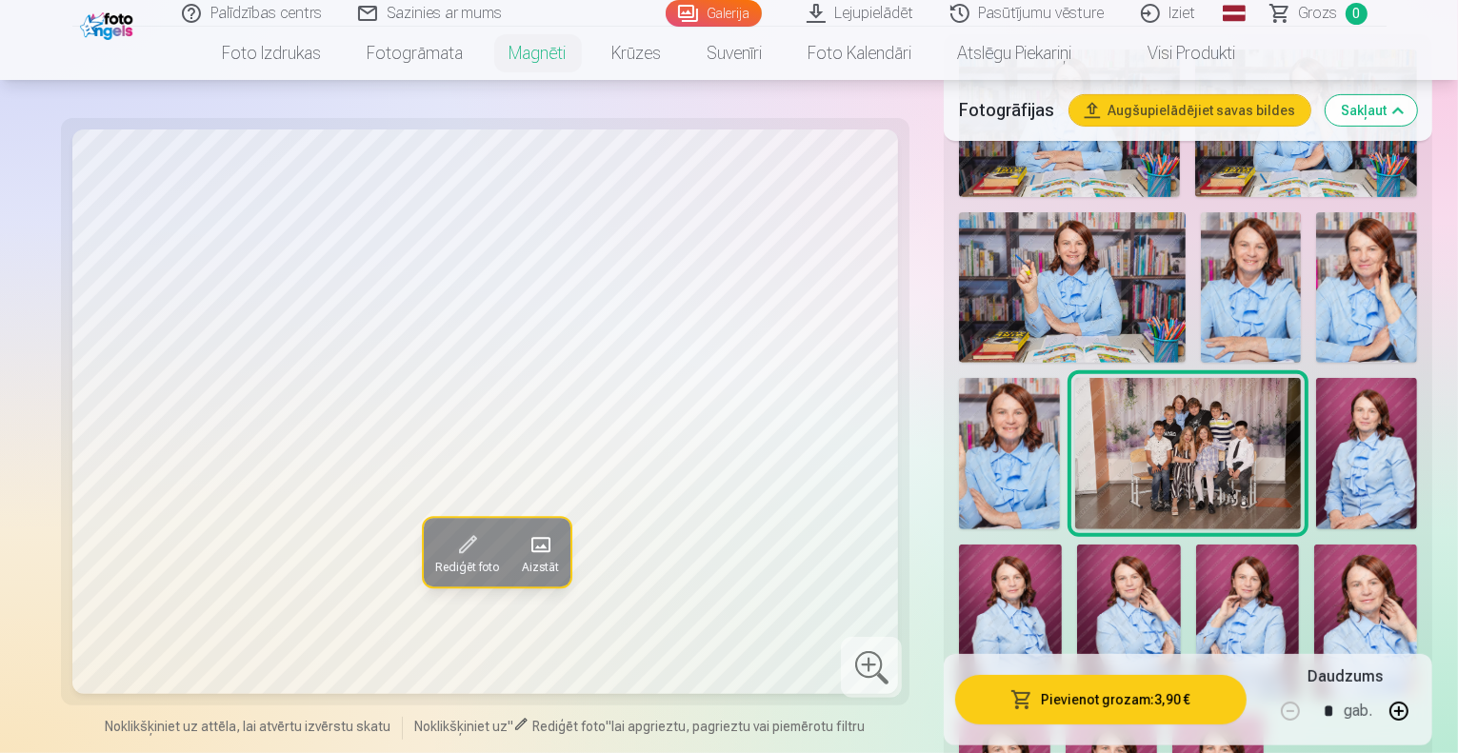
click at [422, 557] on button "Rediģēt foto" at bounding box center [465, 553] width 87 height 69
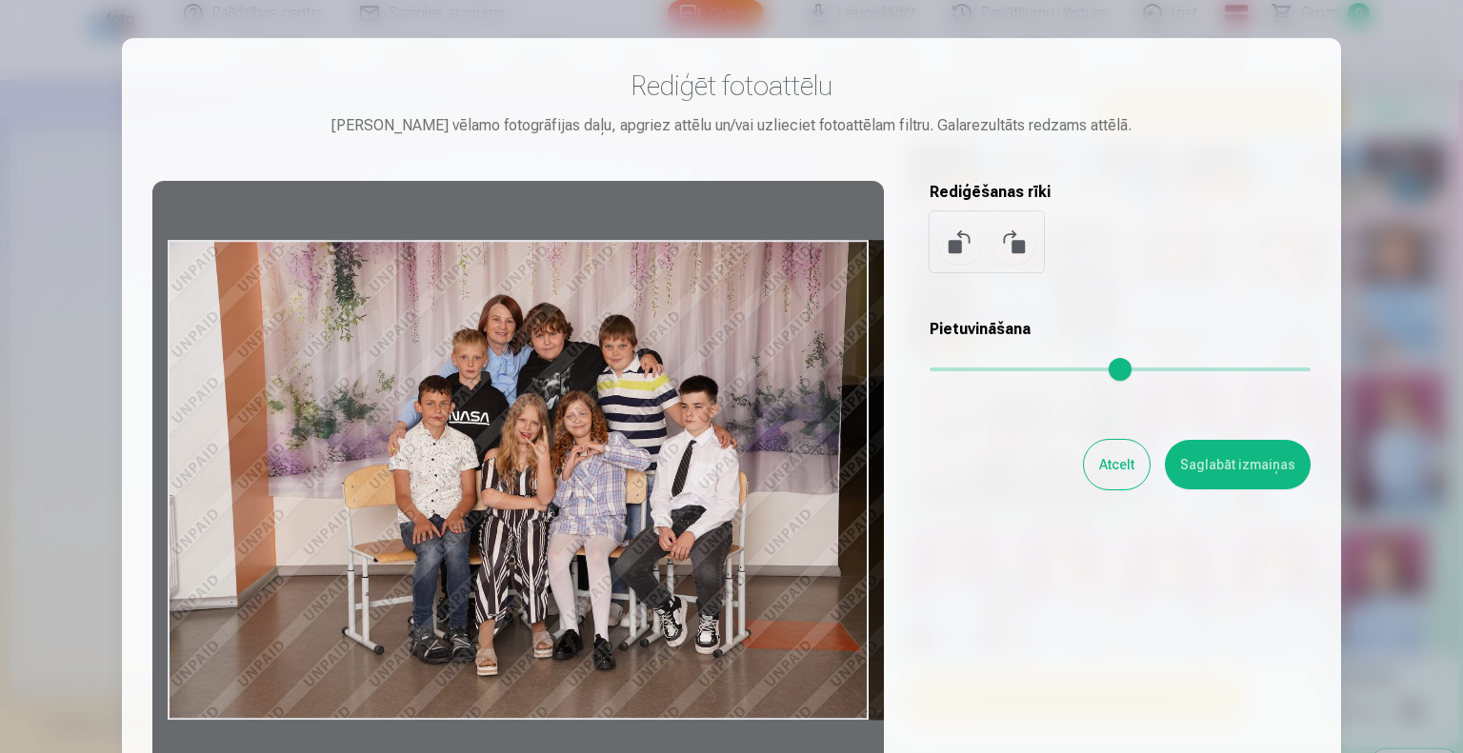
drag, startPoint x: 473, startPoint y: 725, endPoint x: 670, endPoint y: 665, distance: 205.2
click at [670, 665] on div at bounding box center [518, 480] width 732 height 598
click at [940, 369] on input "range" at bounding box center [1120, 370] width 381 height 4
drag, startPoint x: 168, startPoint y: 393, endPoint x: 265, endPoint y: 396, distance: 97.2
click at [265, 396] on div at bounding box center [518, 480] width 732 height 598
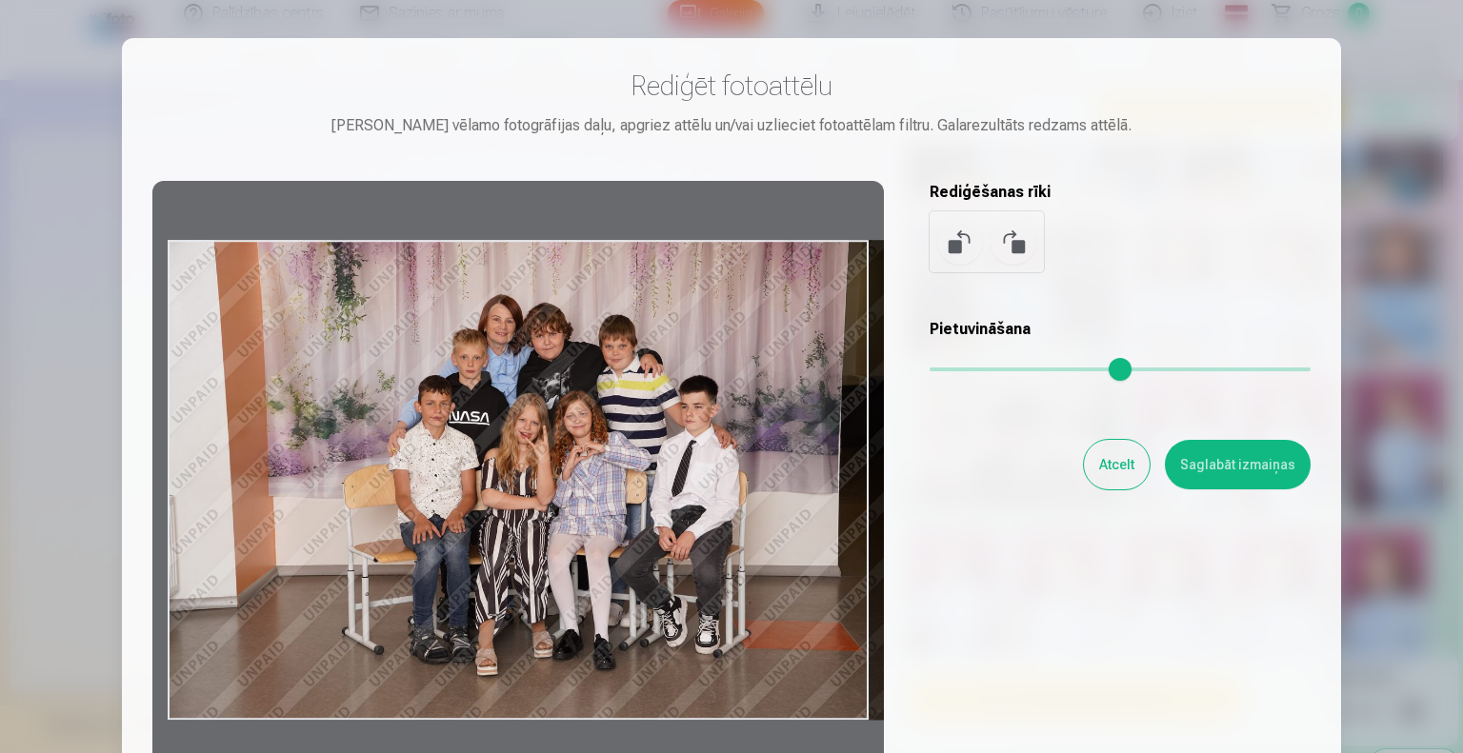
click at [950, 244] on button at bounding box center [960, 242] width 46 height 46
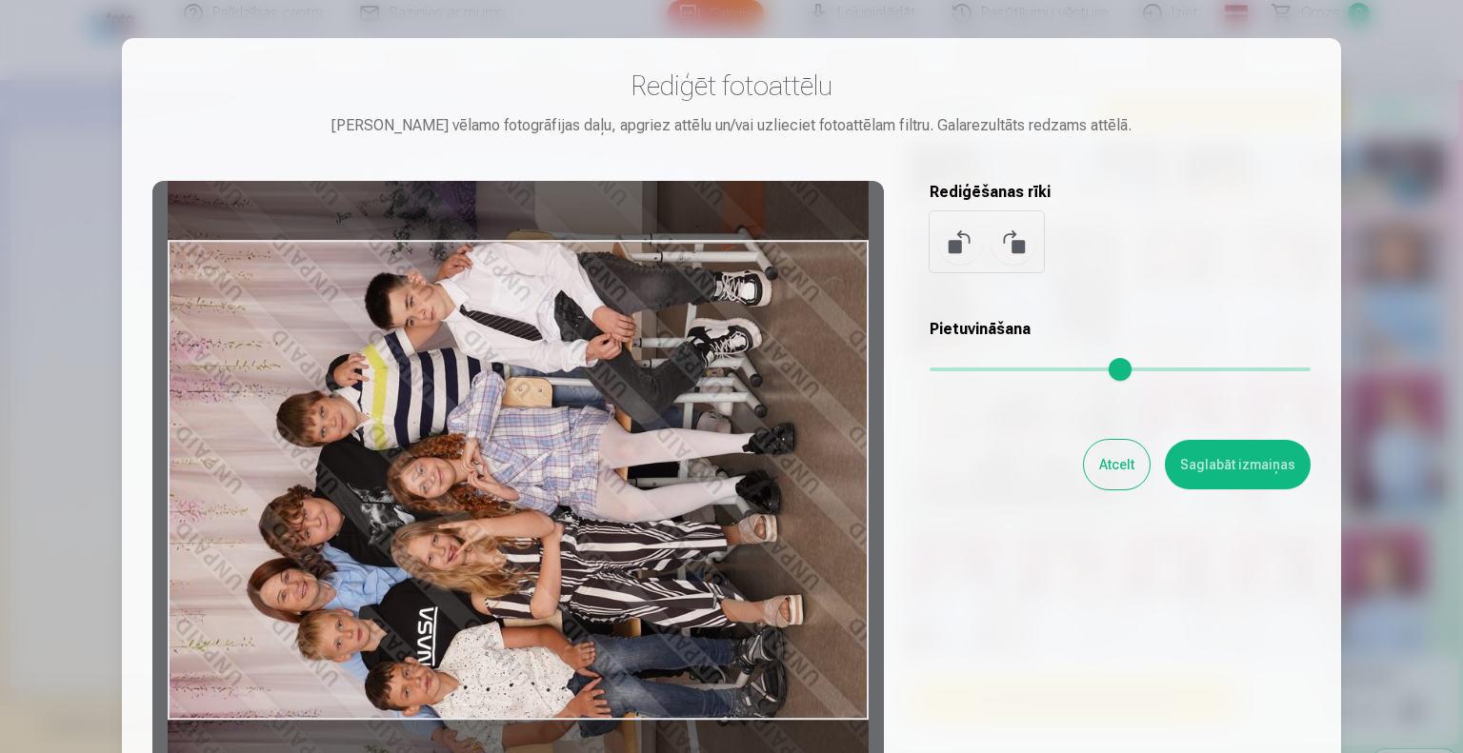
drag, startPoint x: 535, startPoint y: 309, endPoint x: 575, endPoint y: 380, distance: 81.9
click at [575, 380] on div at bounding box center [518, 480] width 732 height 598
click at [1016, 246] on button at bounding box center [1014, 242] width 46 height 46
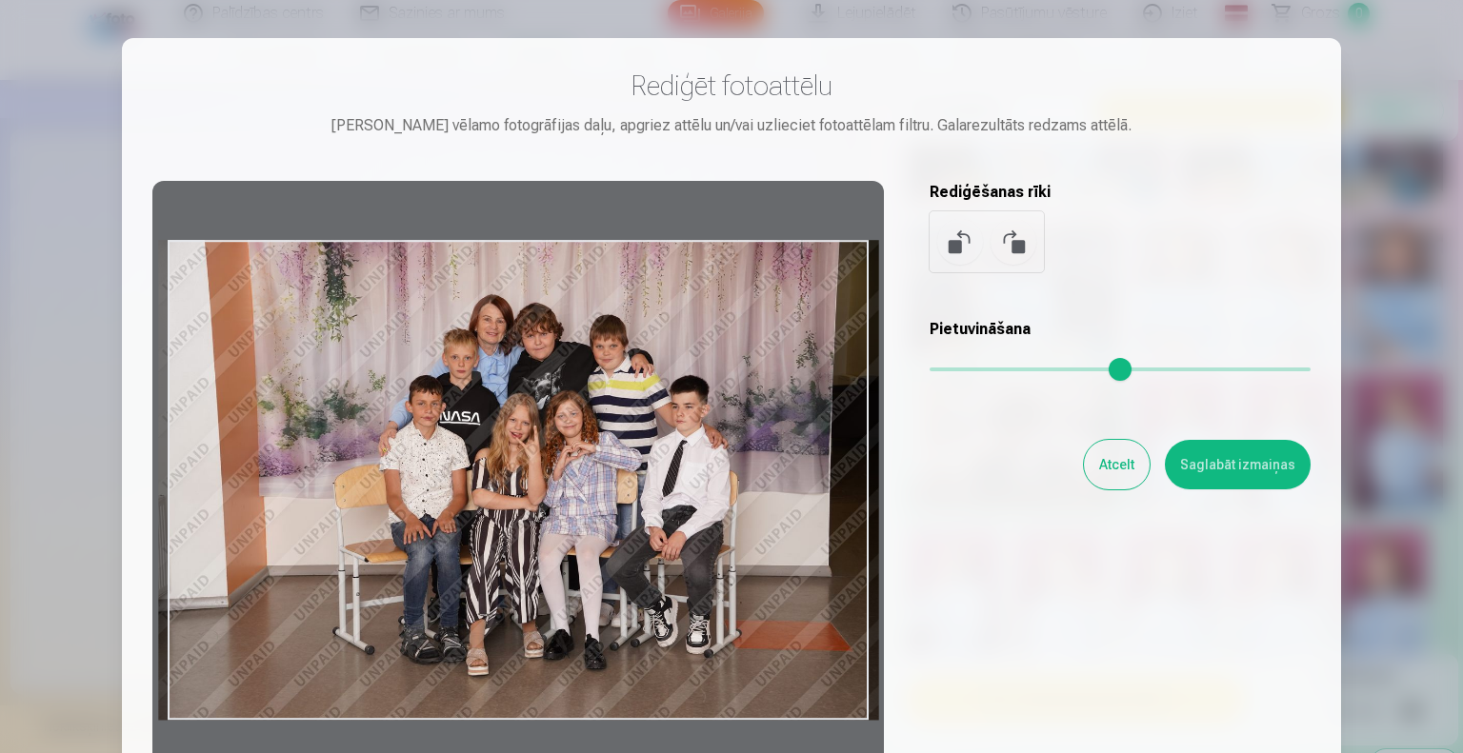
click at [951, 247] on button at bounding box center [960, 242] width 46 height 46
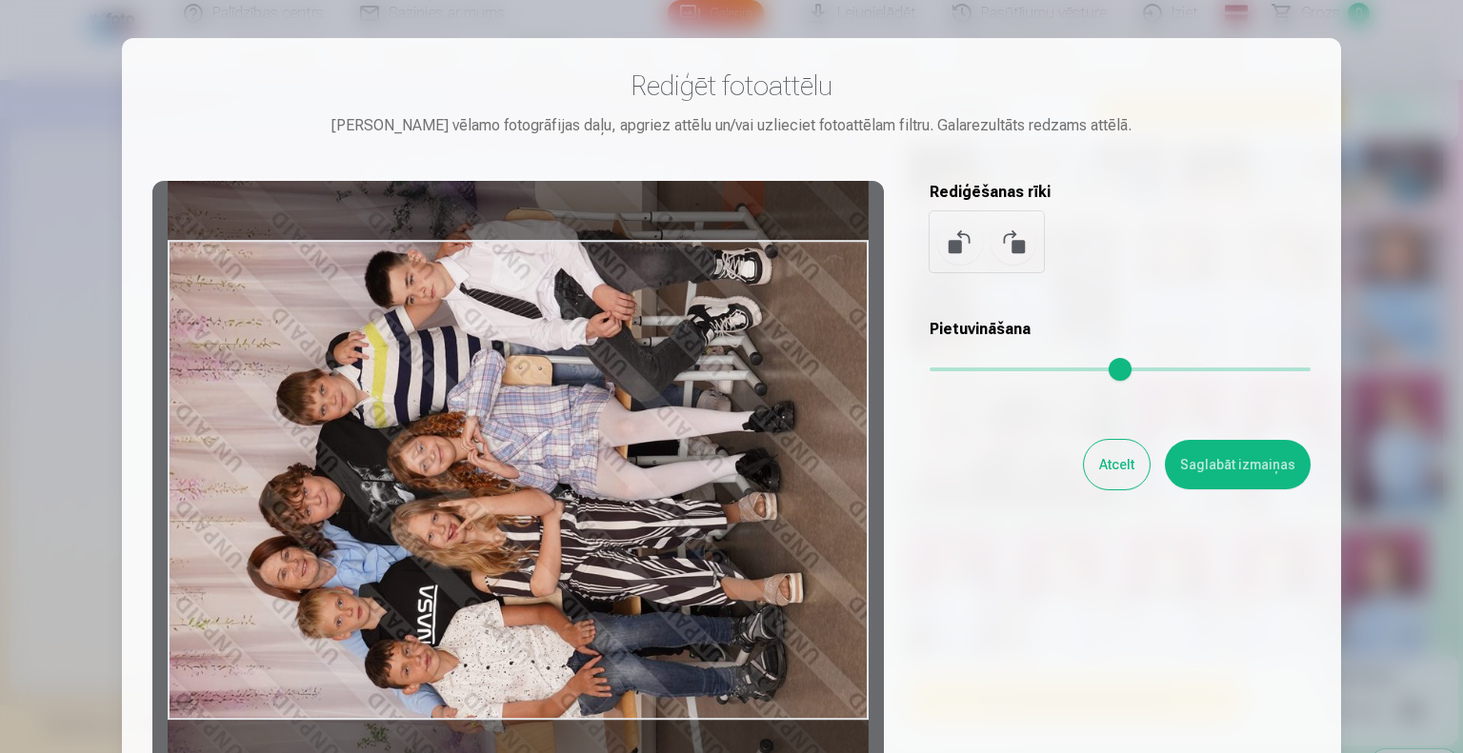
drag, startPoint x: 596, startPoint y: 243, endPoint x: 580, endPoint y: 292, distance: 52.1
click at [580, 292] on div at bounding box center [518, 480] width 732 height 598
drag, startPoint x: 937, startPoint y: 371, endPoint x: 755, endPoint y: 360, distance: 182.3
click at [930, 368] on input "range" at bounding box center [1120, 370] width 381 height 4
click at [594, 437] on div at bounding box center [518, 480] width 732 height 598
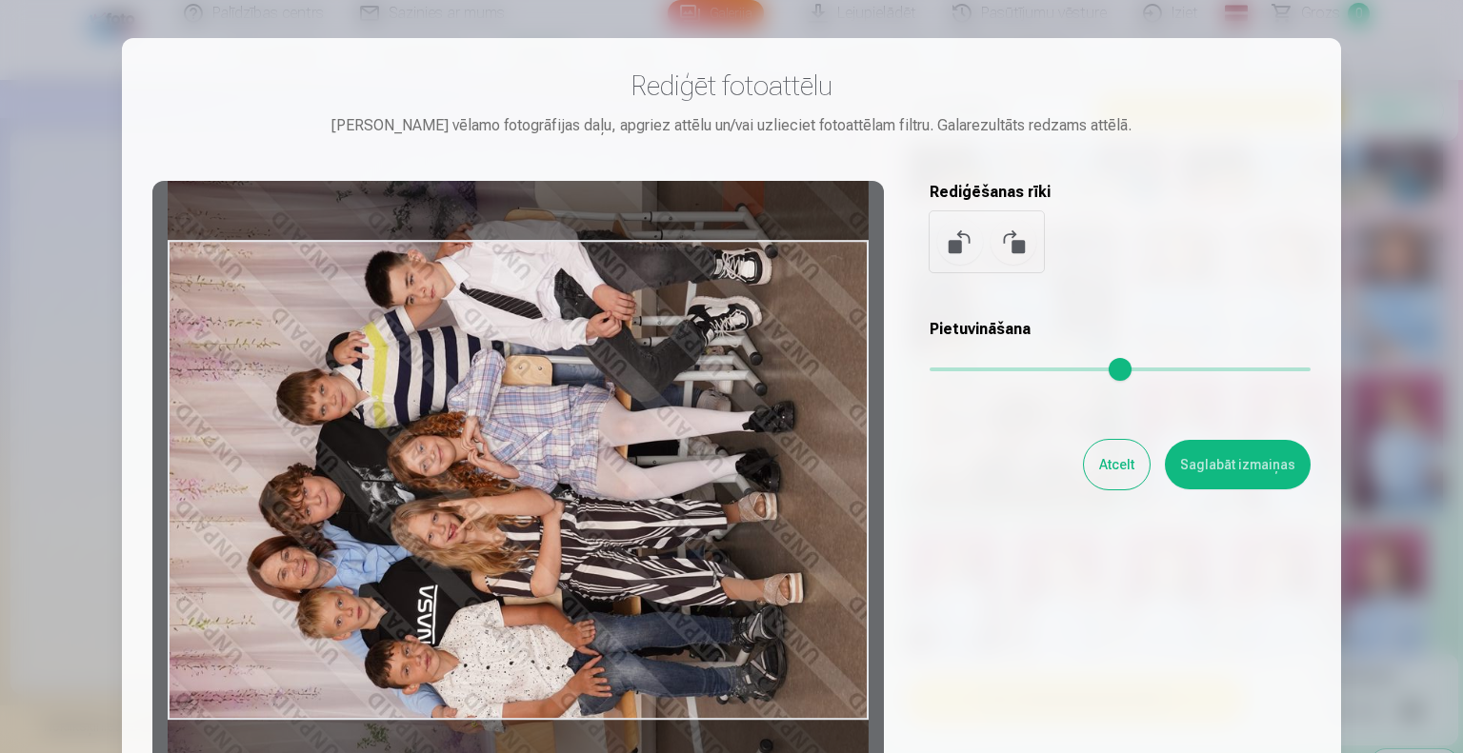
click at [1020, 243] on button at bounding box center [1014, 242] width 46 height 46
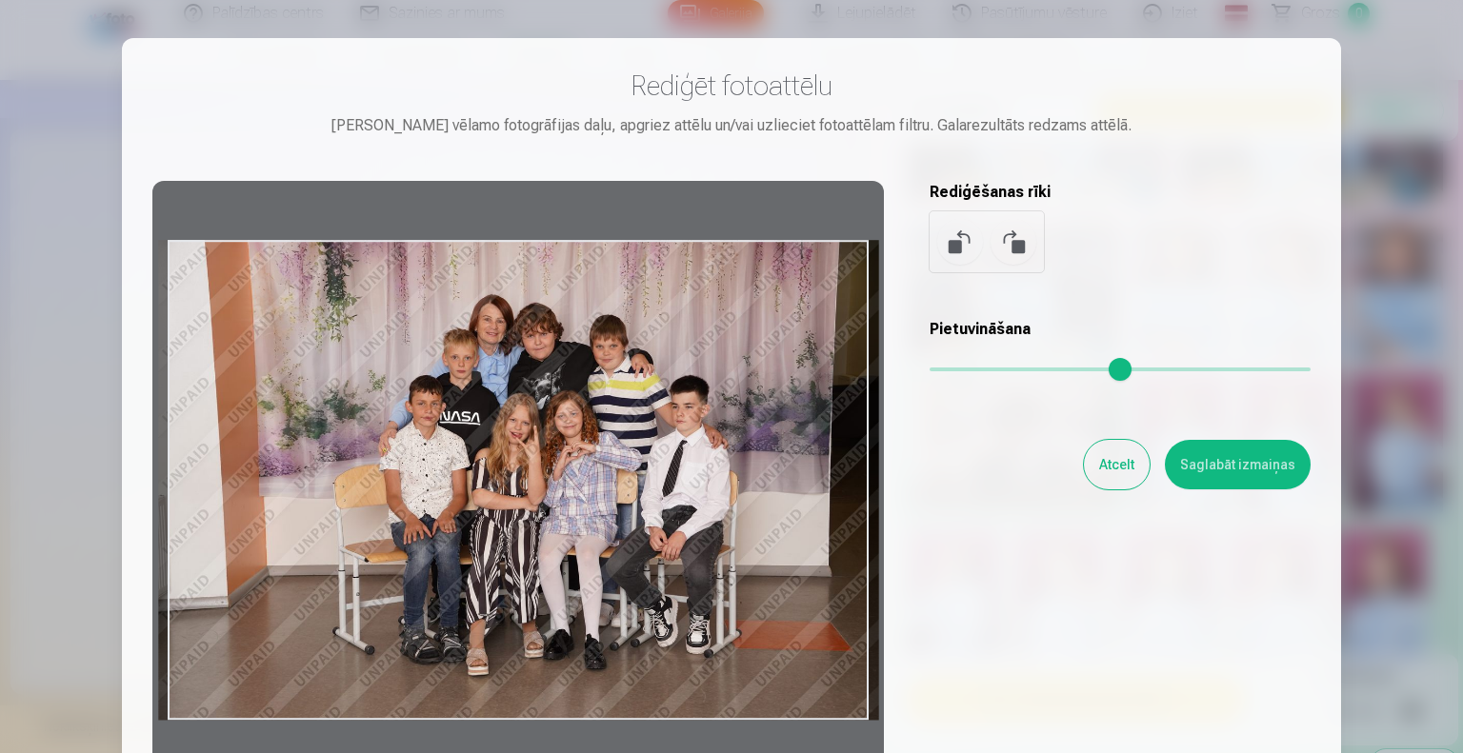
click at [484, 370] on div at bounding box center [518, 480] width 732 height 598
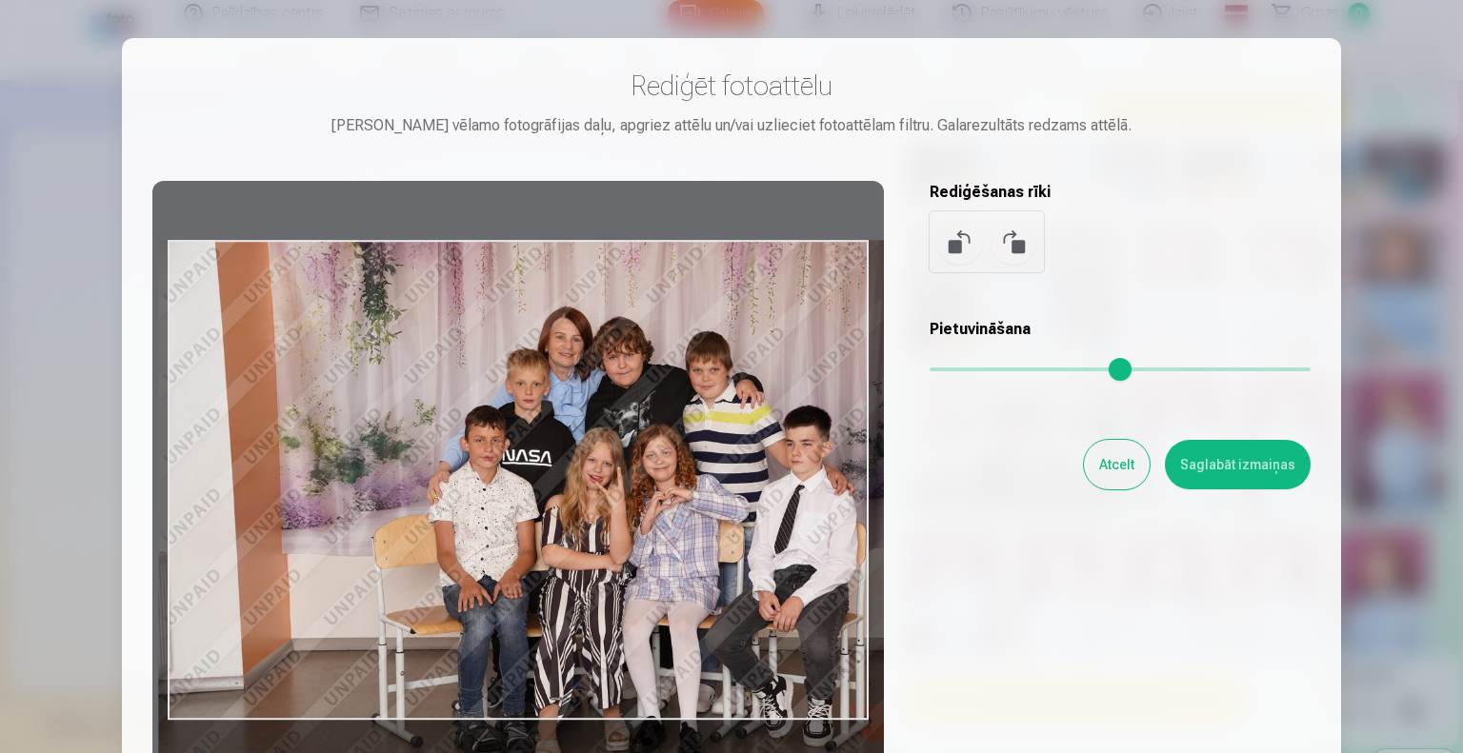
drag, startPoint x: 946, startPoint y: 368, endPoint x: 961, endPoint y: 354, distance: 20.3
click at [961, 368] on input "range" at bounding box center [1120, 370] width 381 height 4
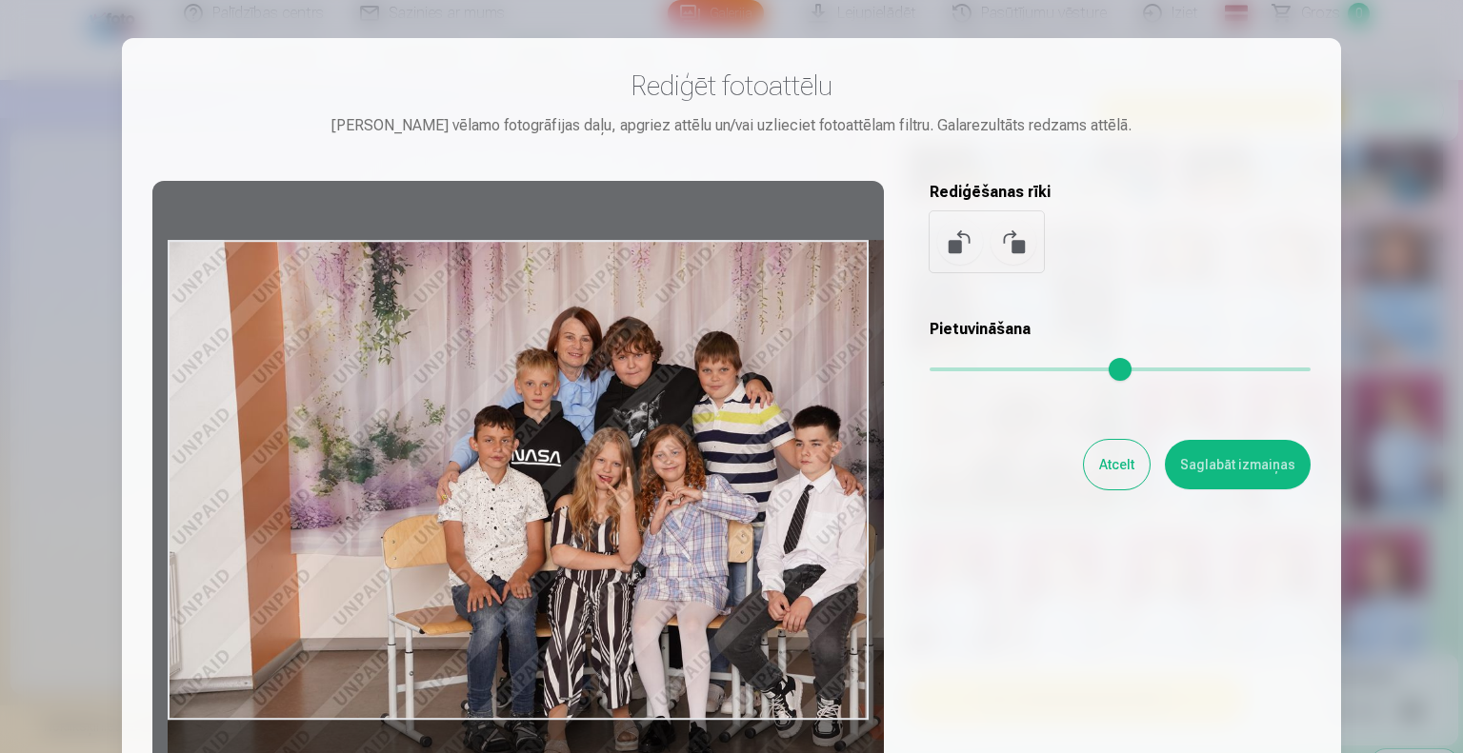
drag, startPoint x: 359, startPoint y: 402, endPoint x: 392, endPoint y: 416, distance: 36.3
click at [392, 416] on div at bounding box center [518, 480] width 732 height 598
click at [1016, 245] on button at bounding box center [1014, 242] width 46 height 46
type input "*"
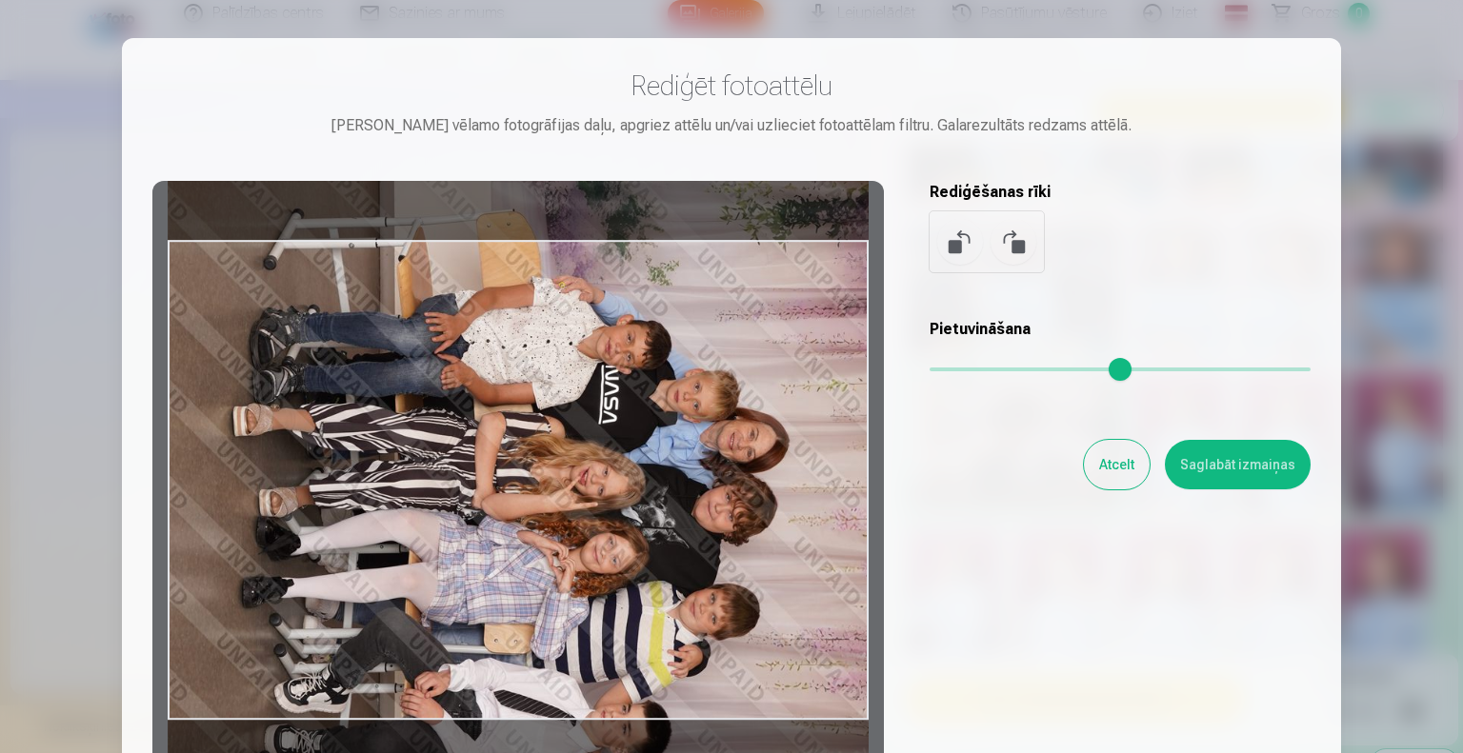
click at [960, 239] on button at bounding box center [960, 242] width 46 height 46
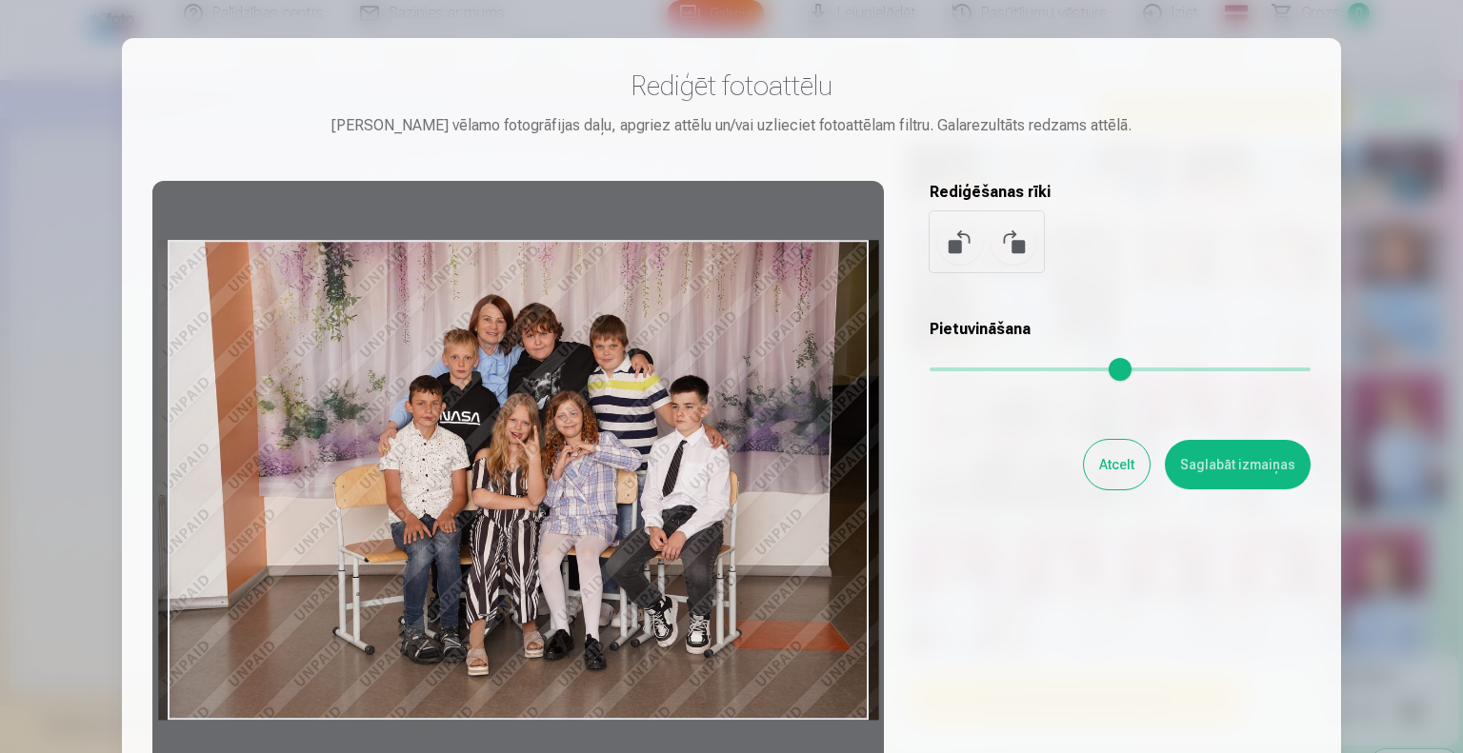
scroll to position [286, 0]
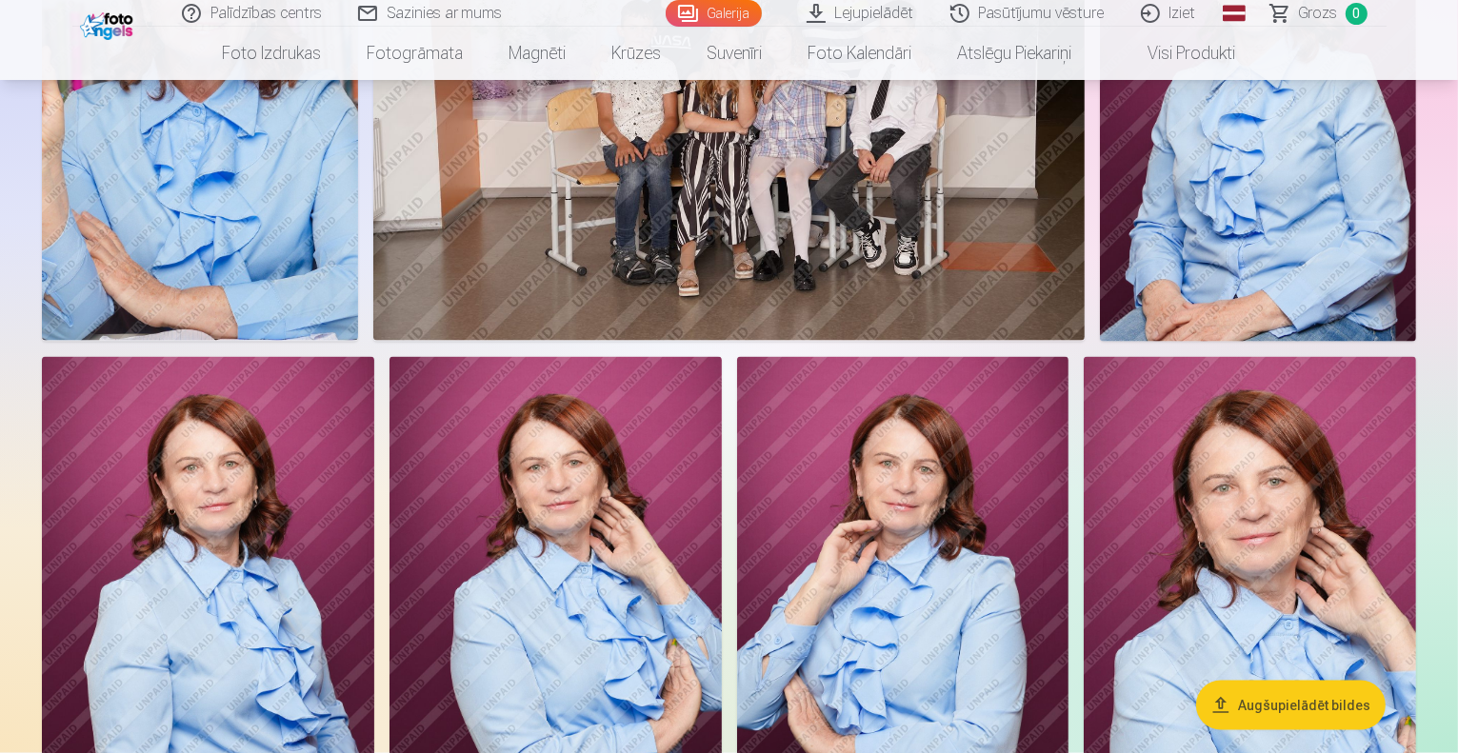
scroll to position [2667, 0]
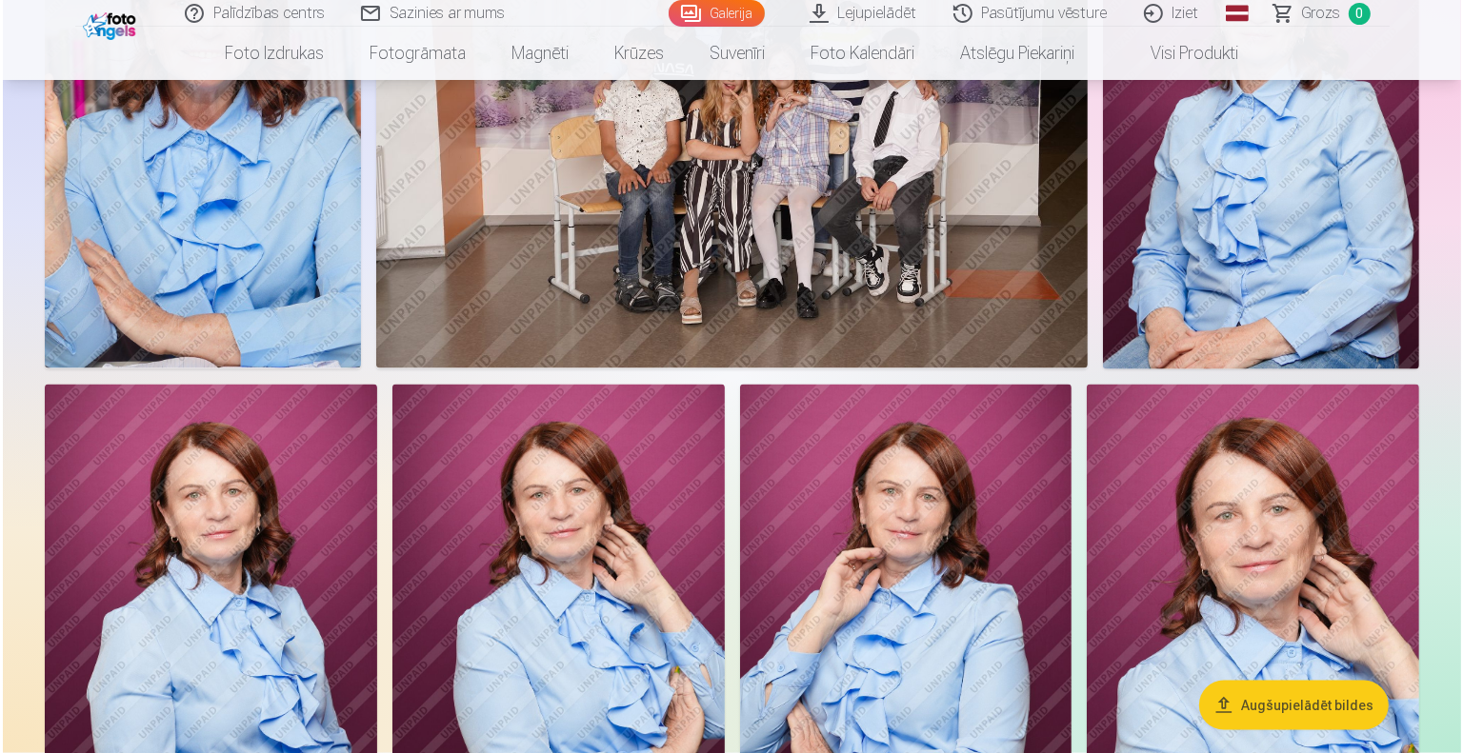
scroll to position [2673, 0]
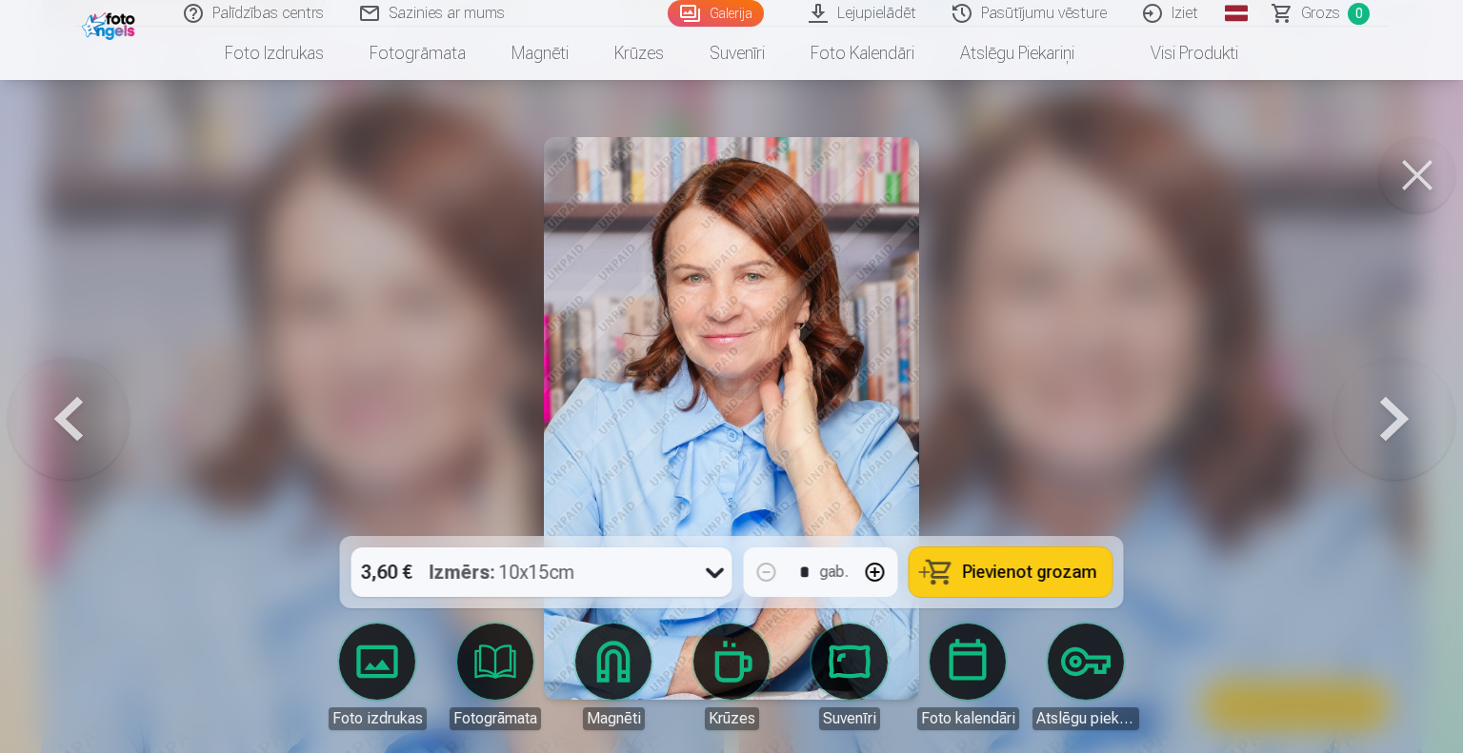
click at [294, 405] on div at bounding box center [731, 376] width 1463 height 753
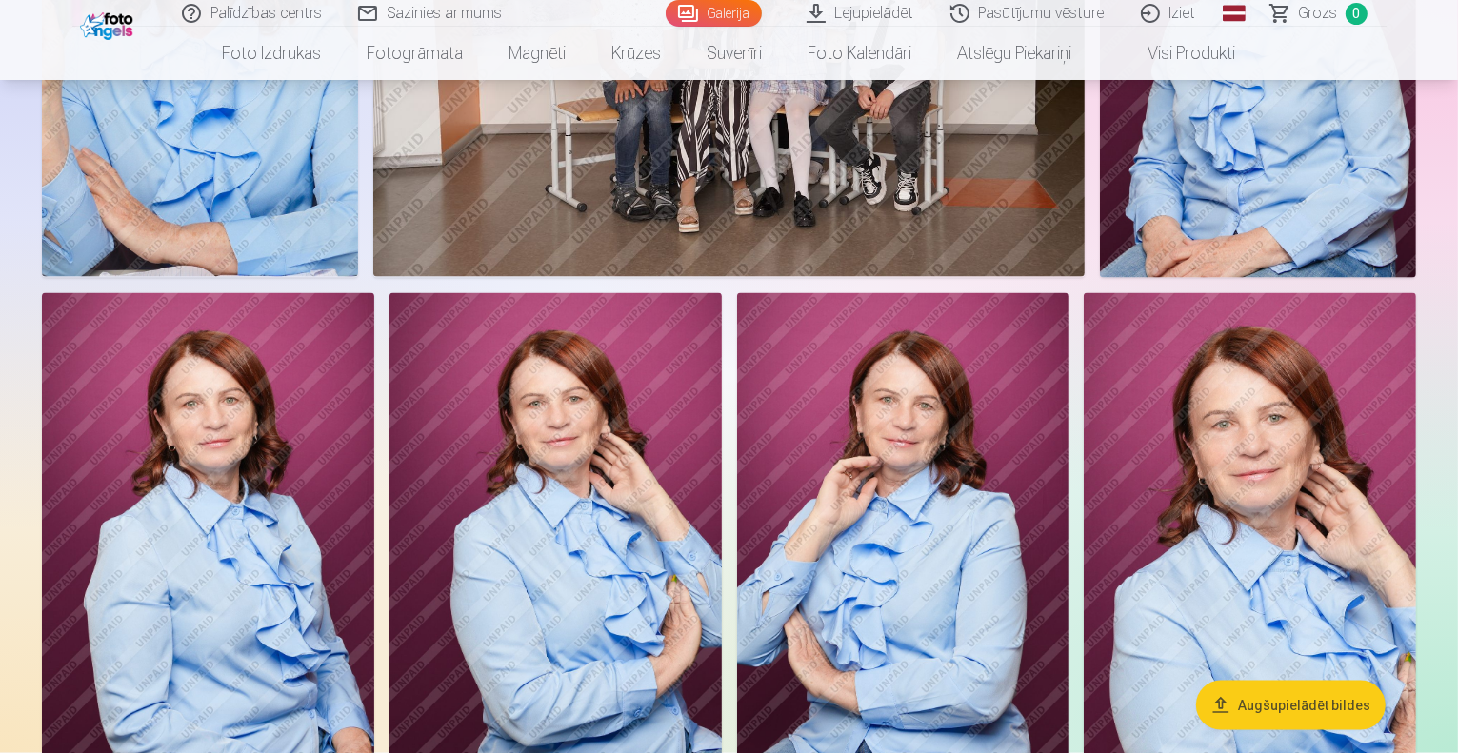
scroll to position [2857, 0]
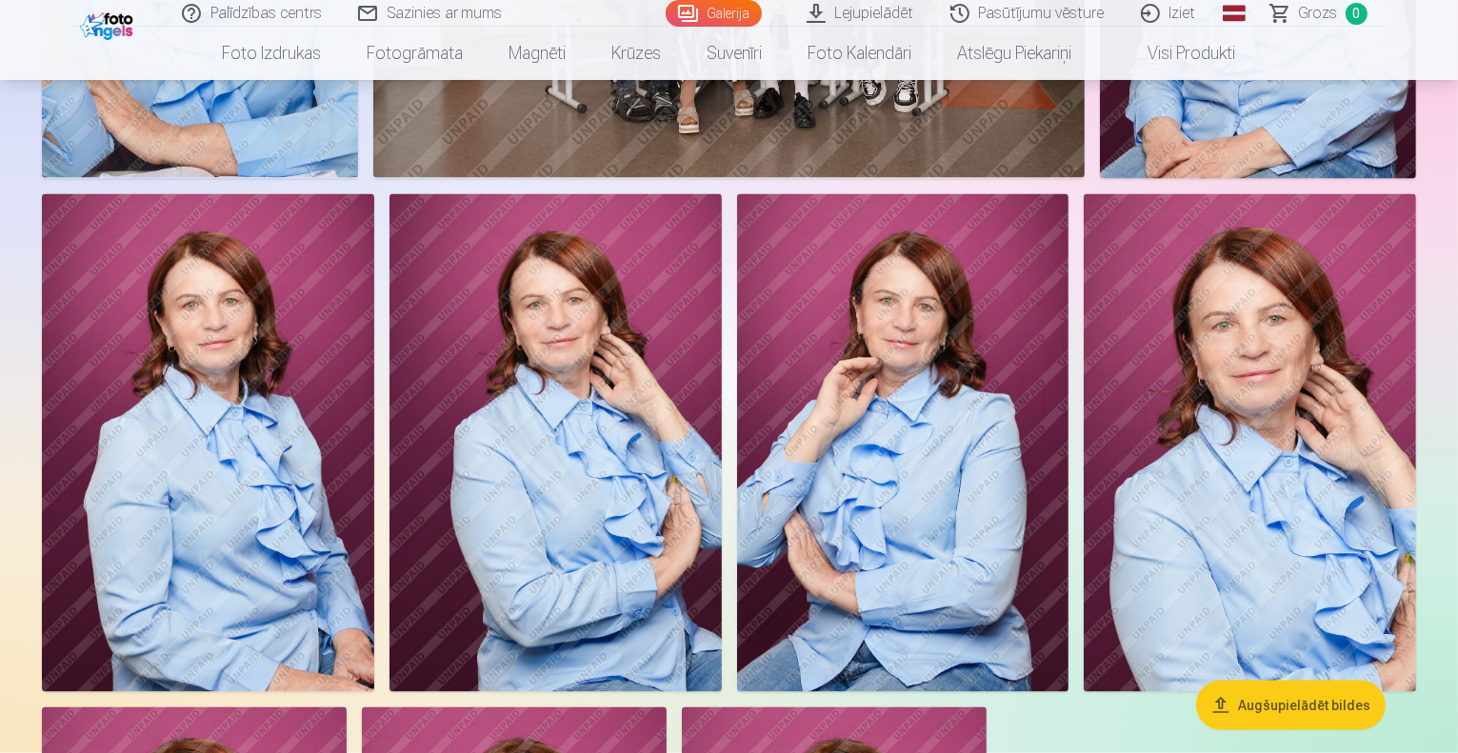
click at [1223, 697] on button "Augšupielādēt bildes" at bounding box center [1291, 706] width 190 height 50
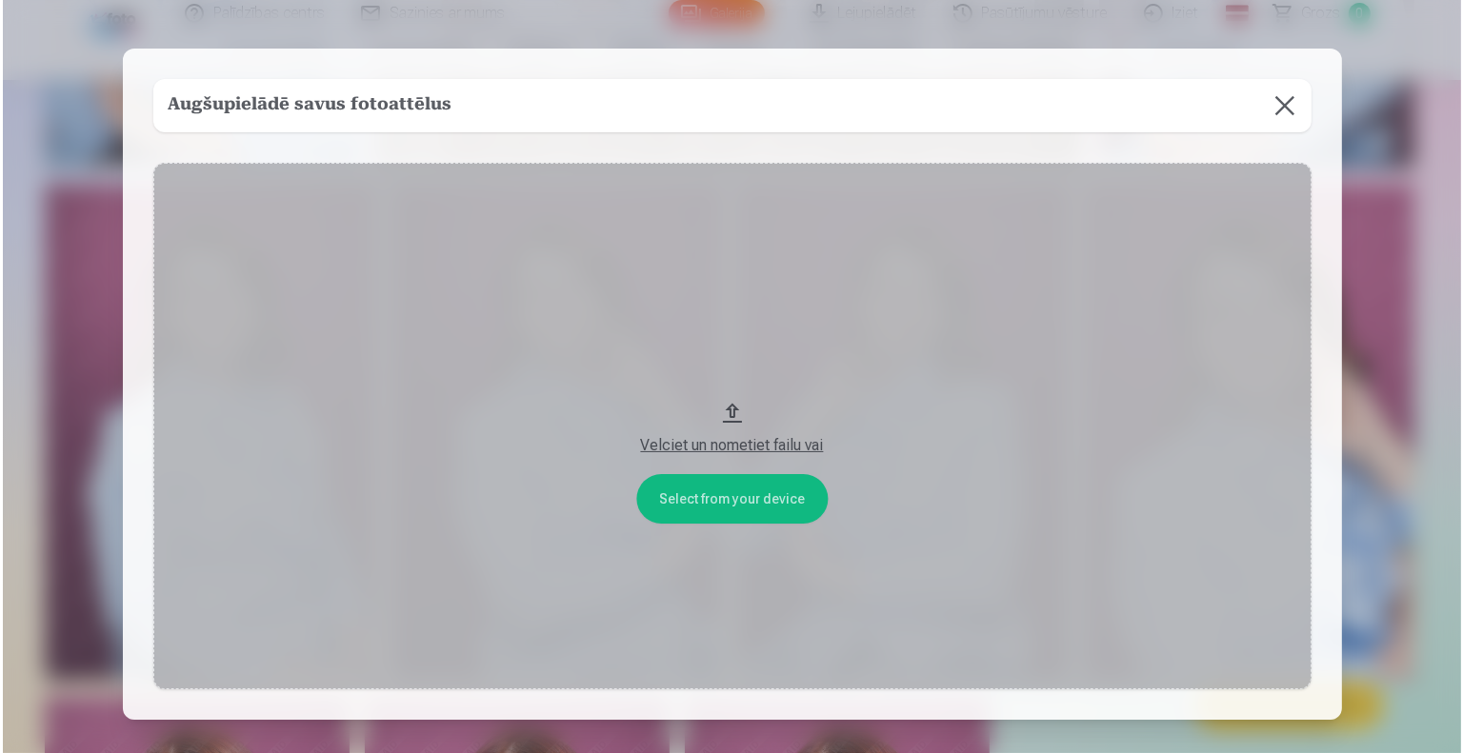
scroll to position [2865, 0]
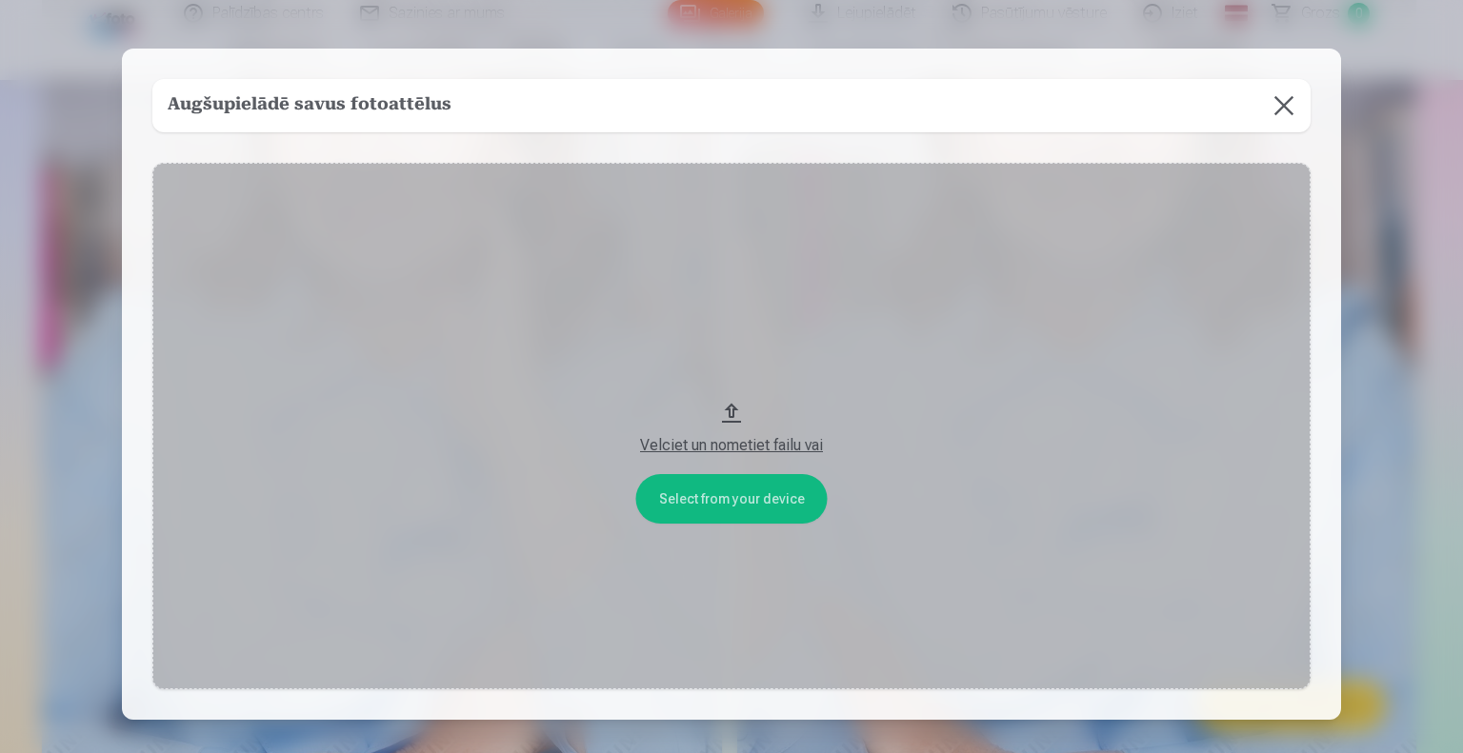
click at [695, 496] on button "Velciet un nometiet failu vai" at bounding box center [731, 427] width 1158 height 528
click at [726, 407] on button "Velciet un nometiet failu vai" at bounding box center [731, 427] width 1158 height 528
click at [1291, 108] on button at bounding box center [1283, 105] width 53 height 53
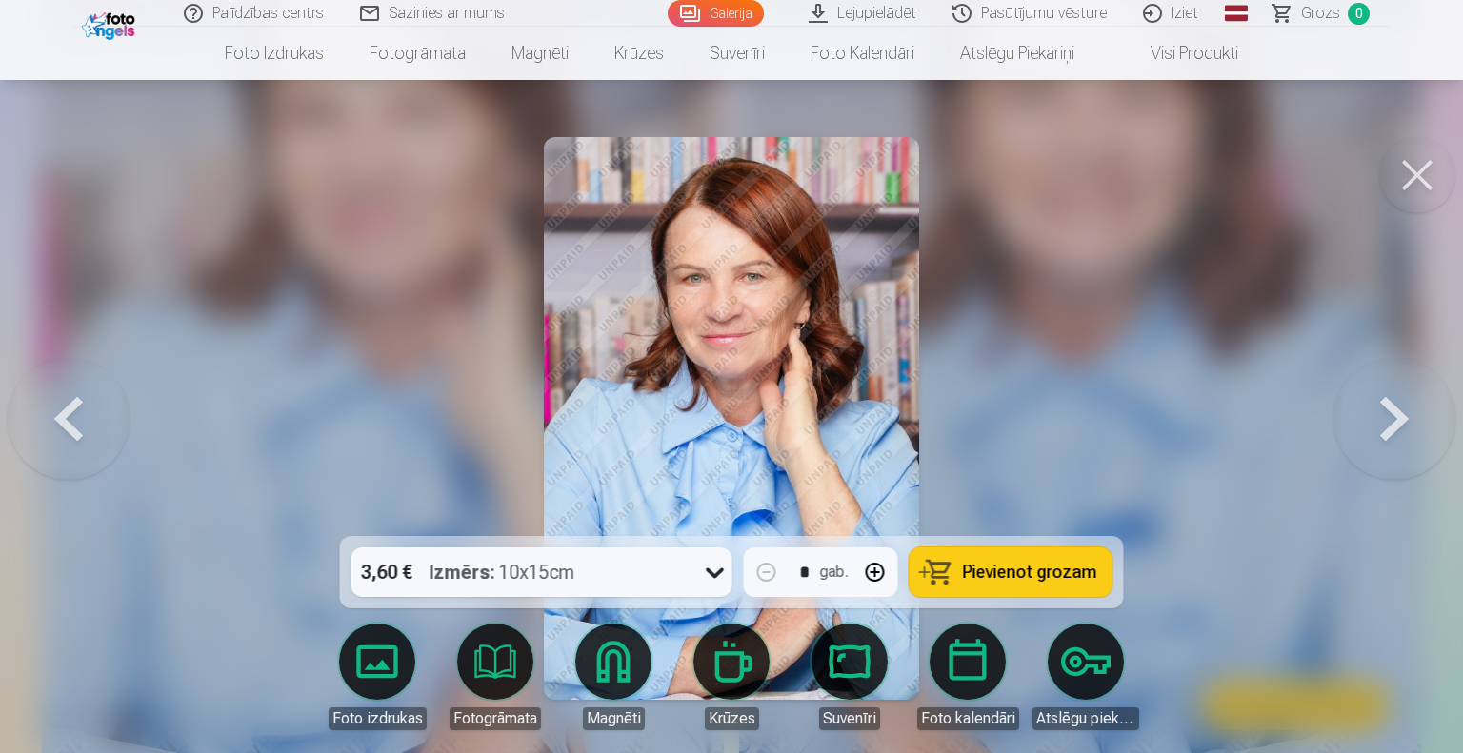
click at [823, 14] on link "Lejupielādēt" at bounding box center [864, 13] width 144 height 27
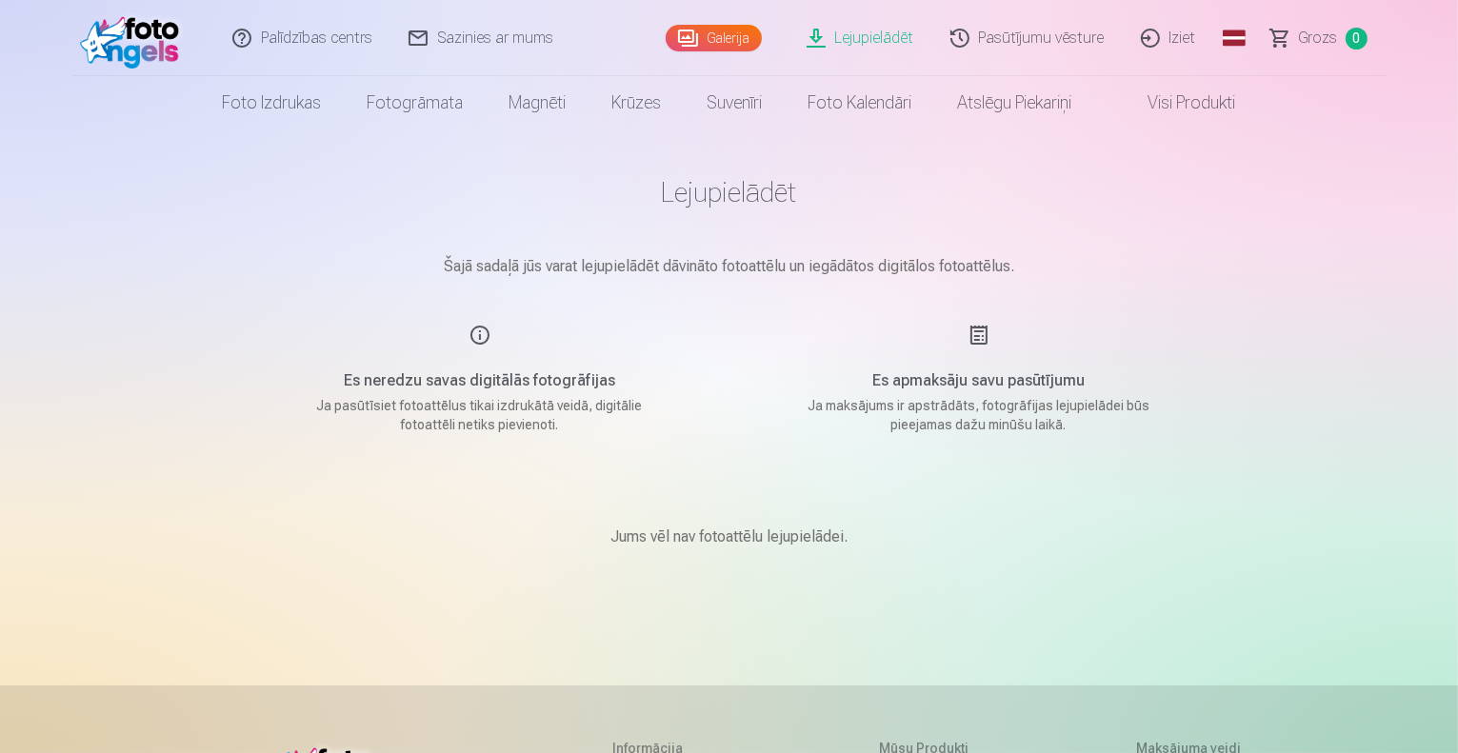
click at [713, 33] on link "Galerija" at bounding box center [714, 38] width 96 height 27
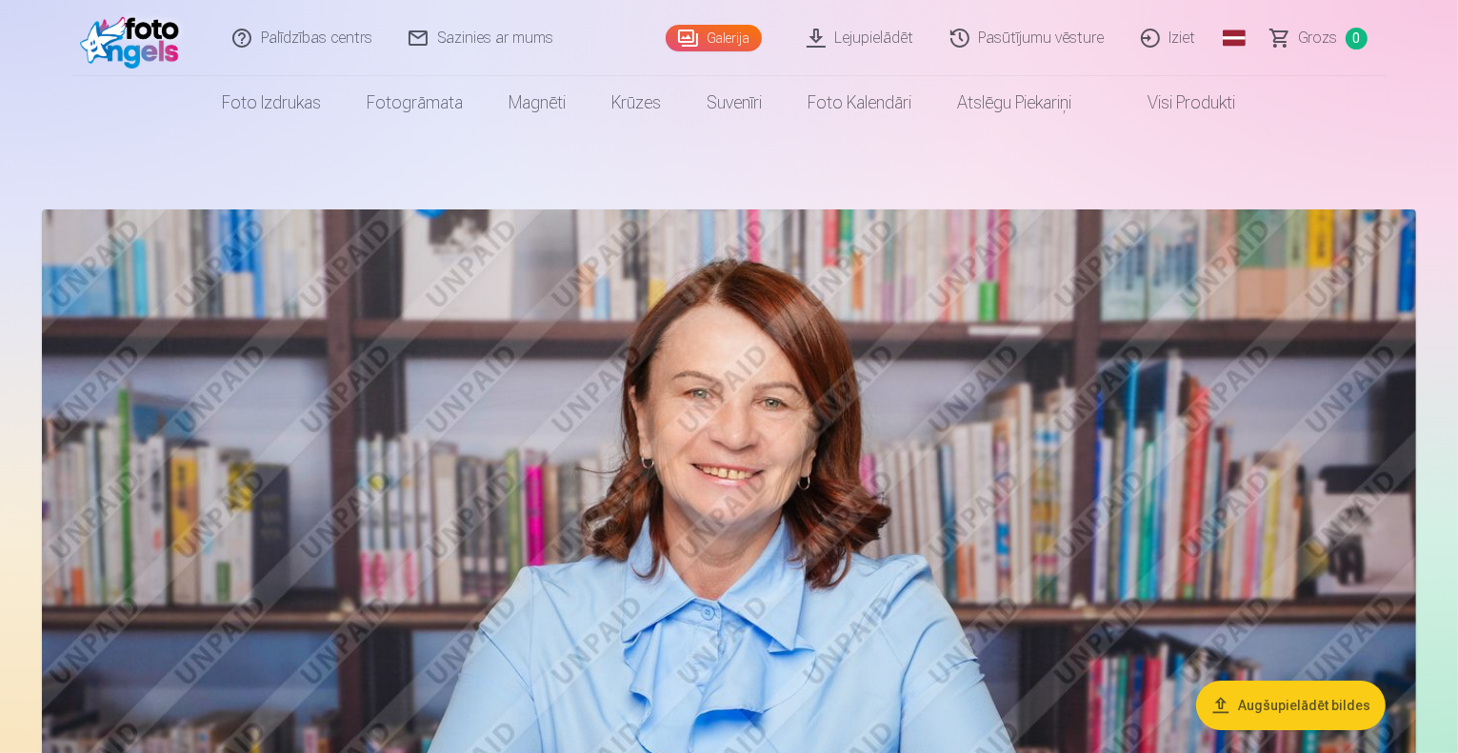
click at [819, 41] on link "Lejupielādēt" at bounding box center [862, 38] width 144 height 76
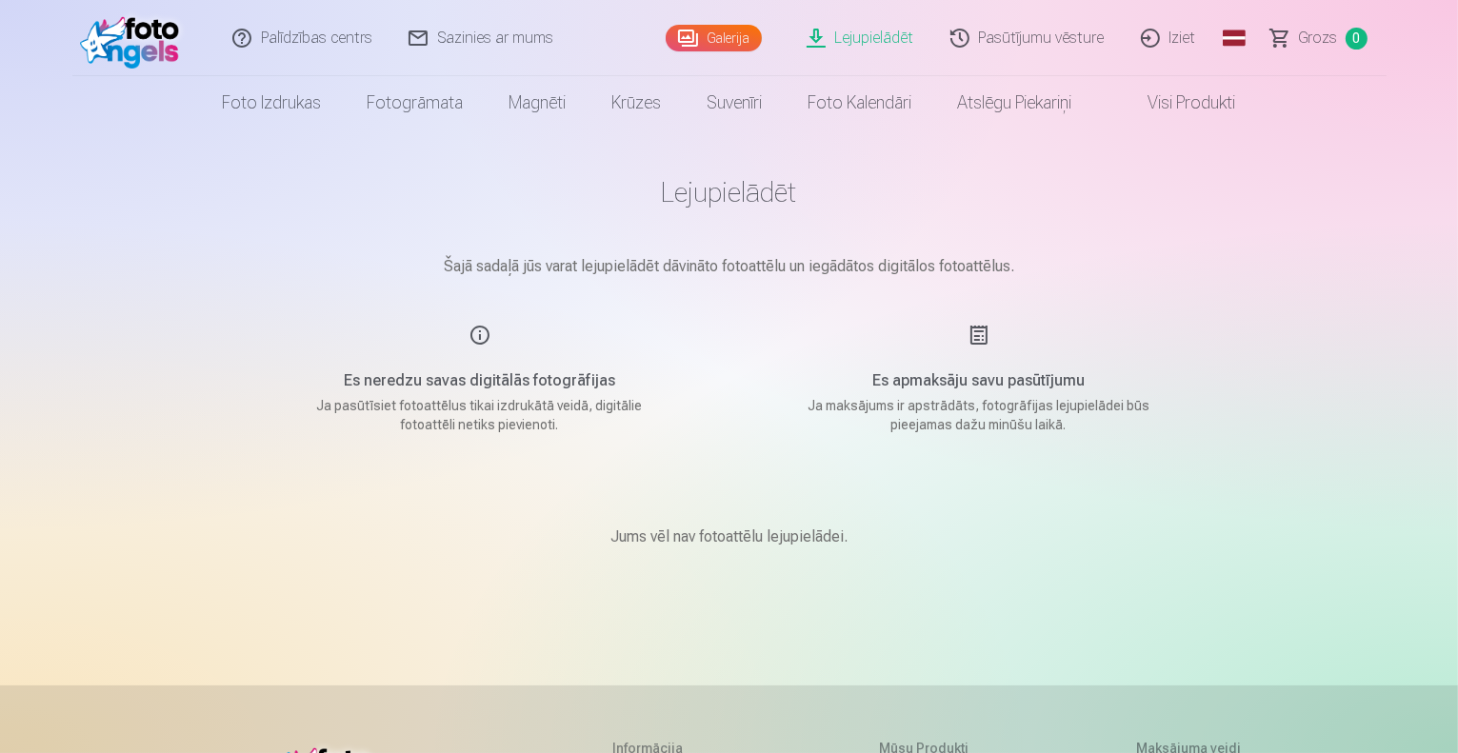
click at [742, 39] on link "Galerija" at bounding box center [714, 38] width 96 height 27
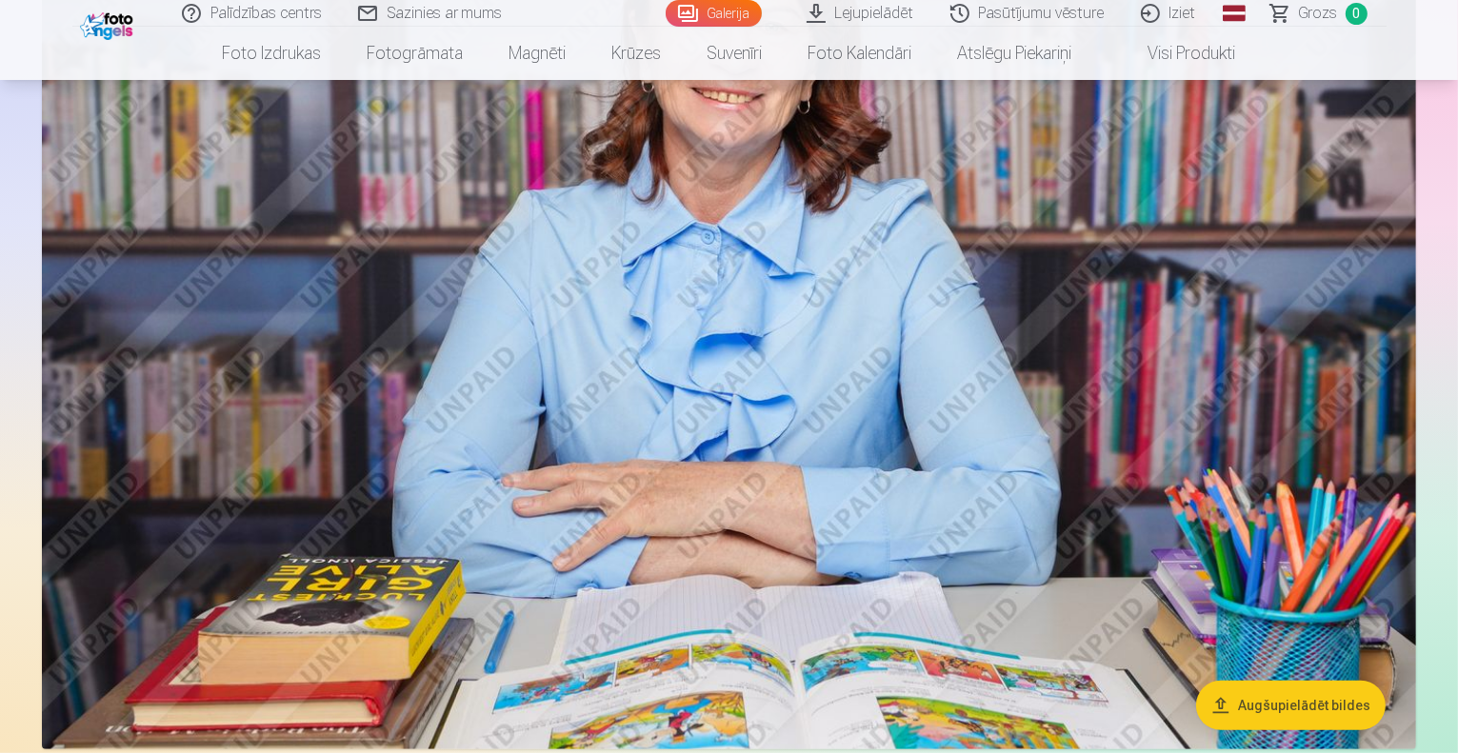
scroll to position [381, 0]
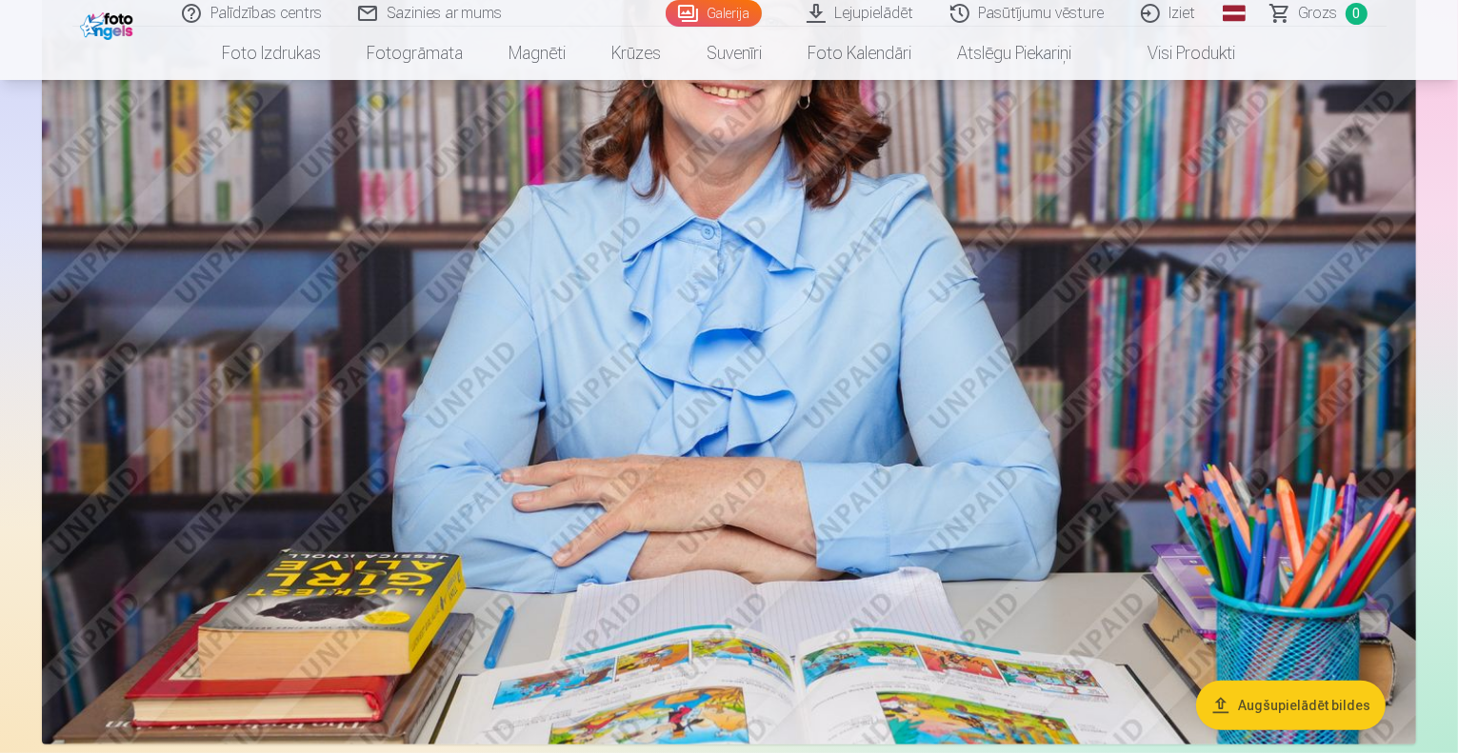
click at [1228, 708] on button "Augšupielādēt bildes" at bounding box center [1291, 706] width 190 height 50
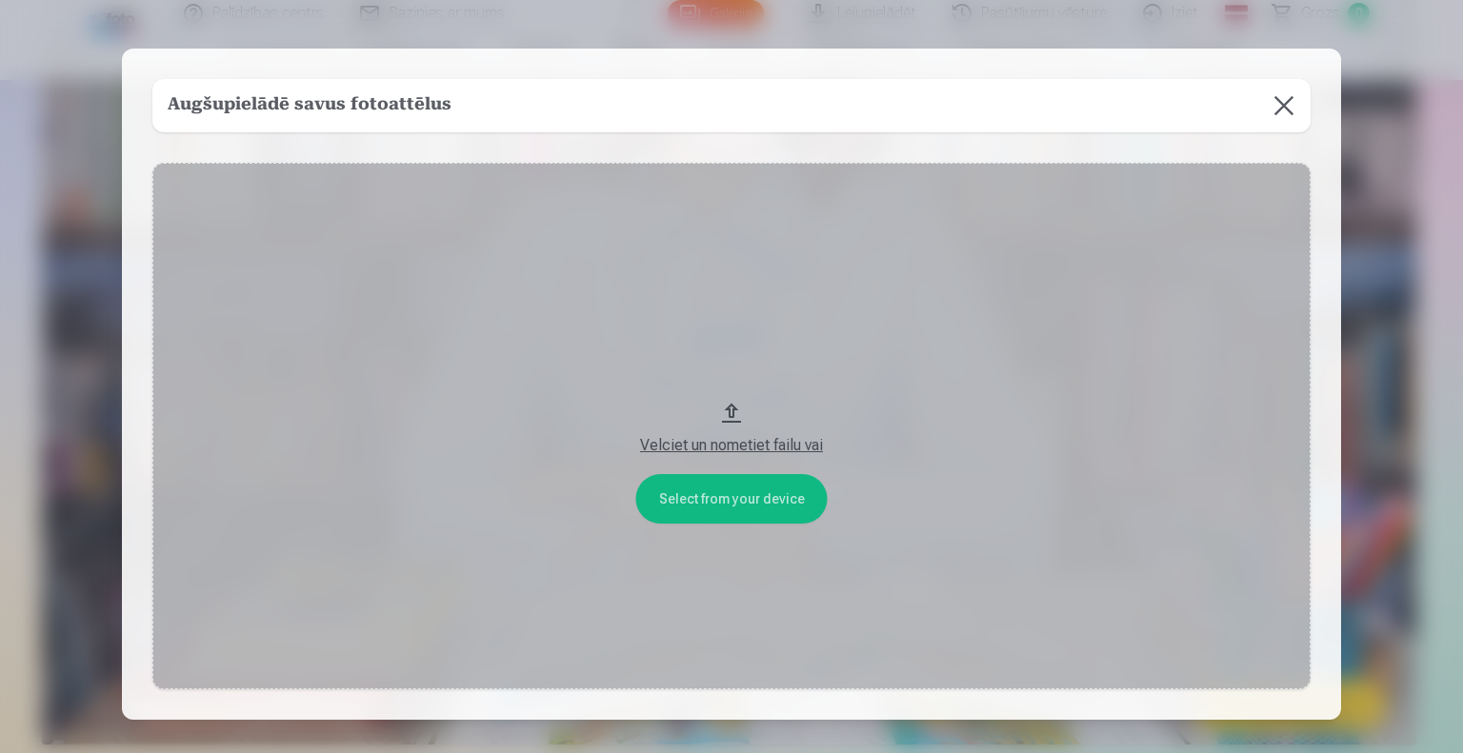
click at [758, 494] on button "Velciet un nometiet failu vai" at bounding box center [731, 427] width 1158 height 528
drag, startPoint x: 731, startPoint y: 446, endPoint x: 728, endPoint y: 376, distance: 69.6
click at [728, 376] on button "Velciet un nometiet failu vai" at bounding box center [731, 427] width 1158 height 528
click at [1274, 102] on button at bounding box center [1283, 105] width 53 height 53
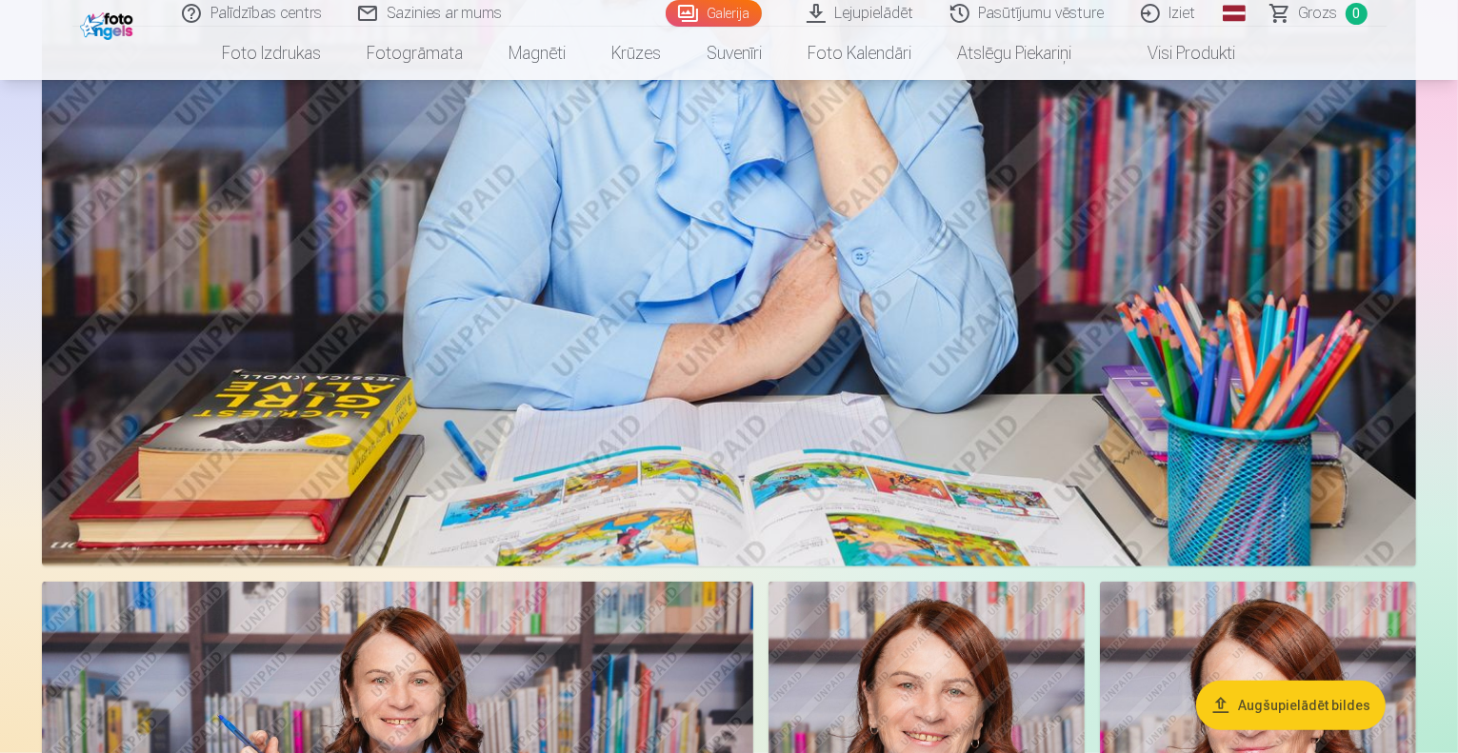
scroll to position [1143, 0]
